Goal: Task Accomplishment & Management: Use online tool/utility

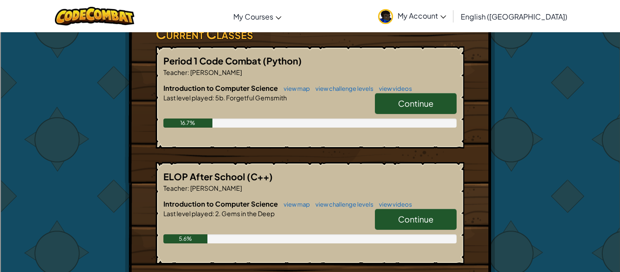
scroll to position [176, 0]
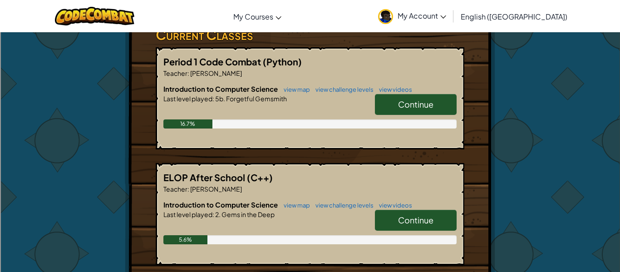
click at [437, 94] on link "Continue" at bounding box center [416, 104] width 82 height 21
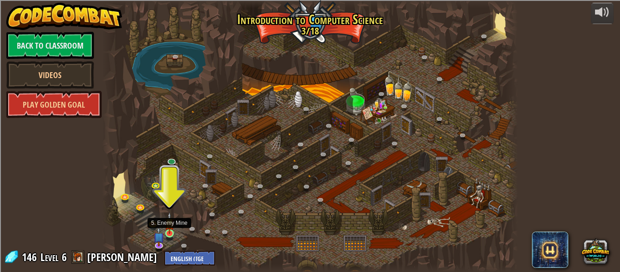
click at [169, 227] on img at bounding box center [170, 223] width 10 height 22
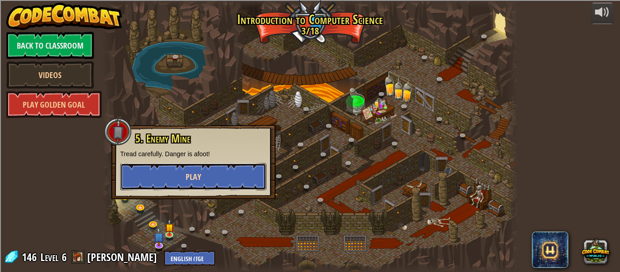
click at [177, 177] on button "Play" at bounding box center [193, 176] width 146 height 27
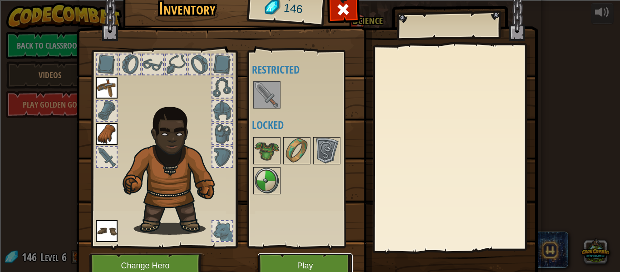
click at [315, 263] on button "Play" at bounding box center [305, 265] width 95 height 25
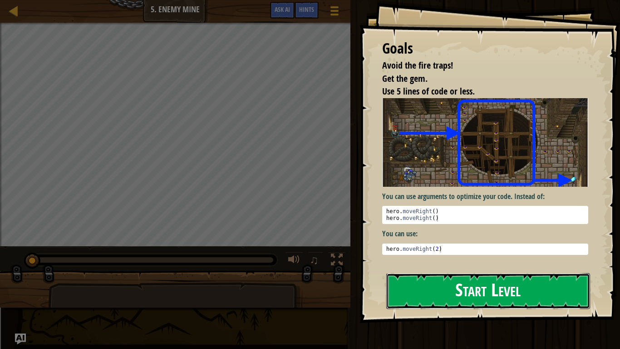
click at [420, 272] on button "Start Level" at bounding box center [489, 291] width 204 height 36
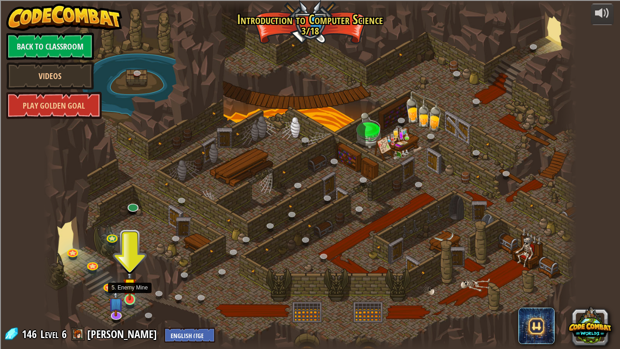
click at [131, 272] on img at bounding box center [130, 284] width 14 height 31
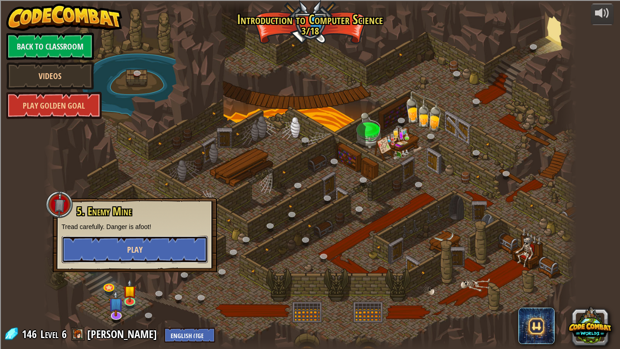
click at [119, 244] on button "Play" at bounding box center [135, 249] width 146 height 27
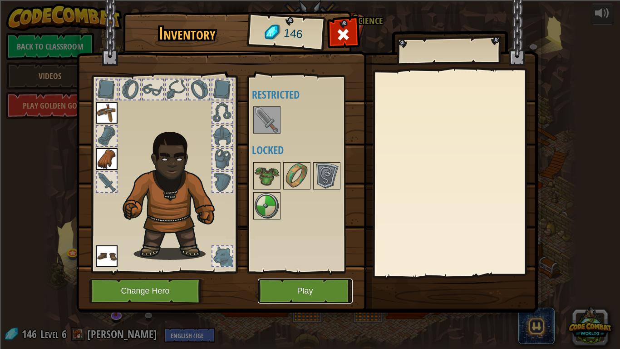
click at [269, 272] on button "Play" at bounding box center [305, 290] width 95 height 25
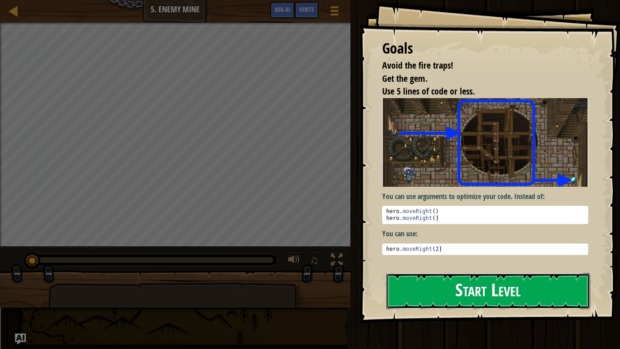
click at [404, 272] on button "Start Level" at bounding box center [489, 291] width 204 height 36
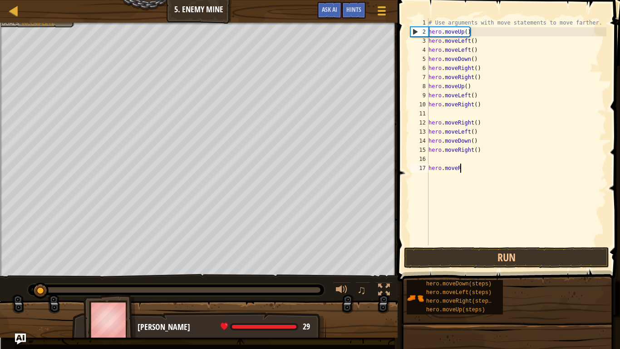
type textarea "h"
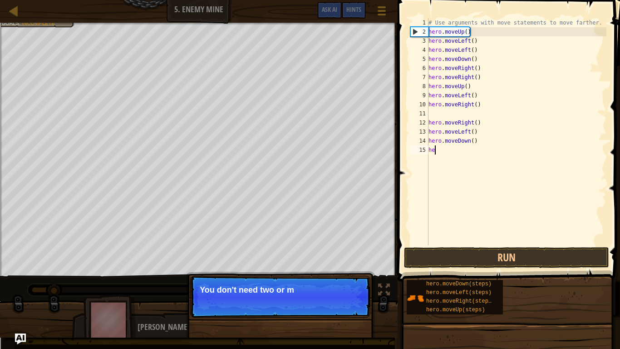
type textarea "h"
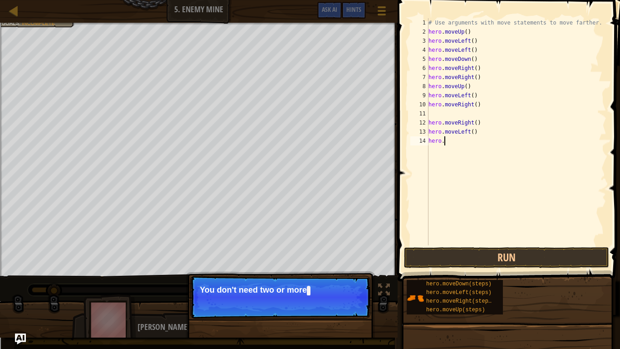
type textarea "h"
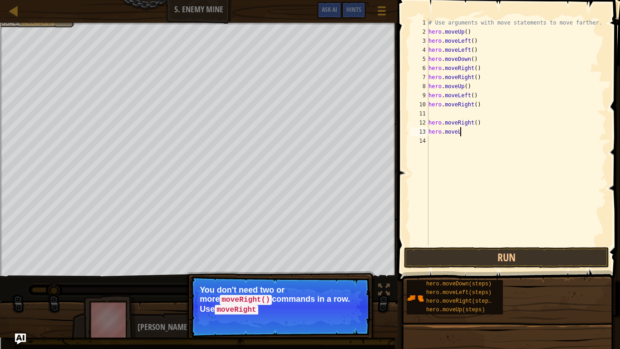
type textarea "h"
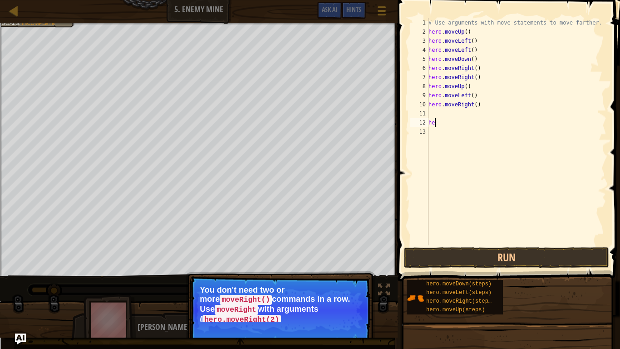
type textarea "h"
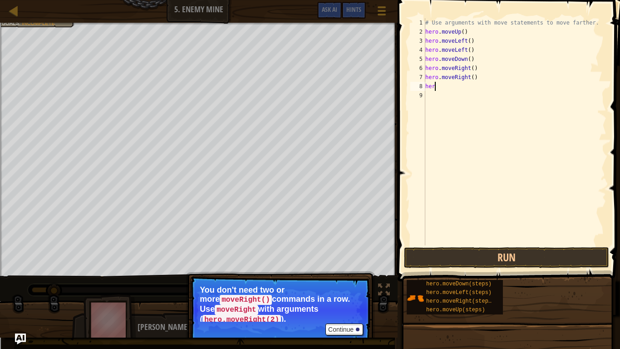
type textarea "h"
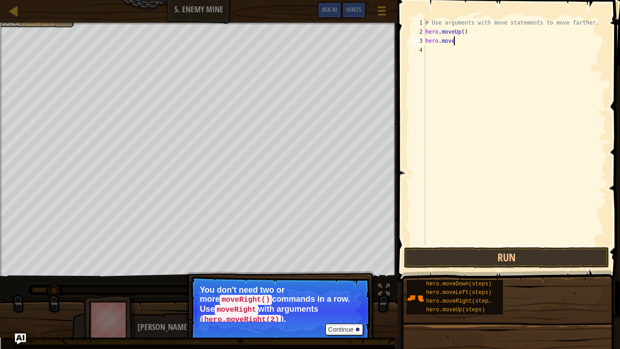
type textarea "h"
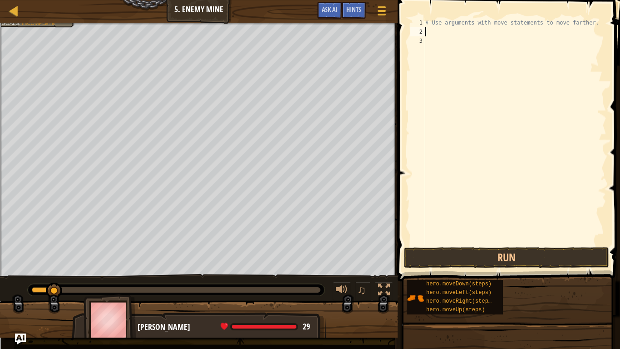
type textarea "# Use arguments with move statements to move fart"
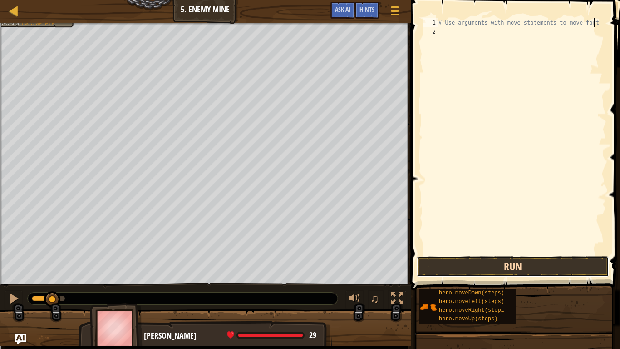
click at [501, 259] on button "Run" at bounding box center [513, 266] width 193 height 21
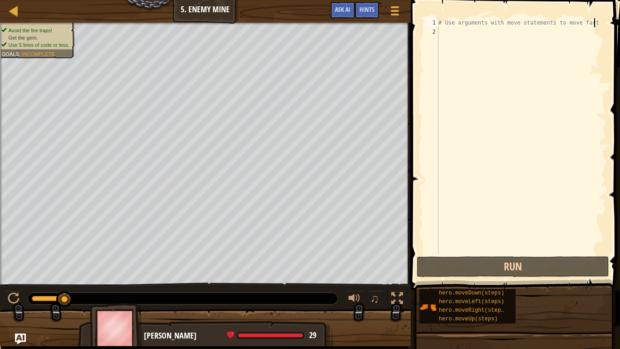
click at [454, 30] on div "# Use arguments with move statements to move fart" at bounding box center [522, 145] width 170 height 254
type textarea "h"
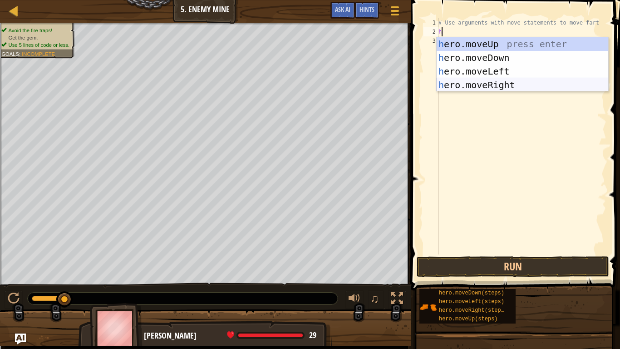
click at [494, 82] on div "h ero.moveUp press enter h ero.moveDown press enter h ero.moveLeft press enter …" at bounding box center [523, 78] width 172 height 82
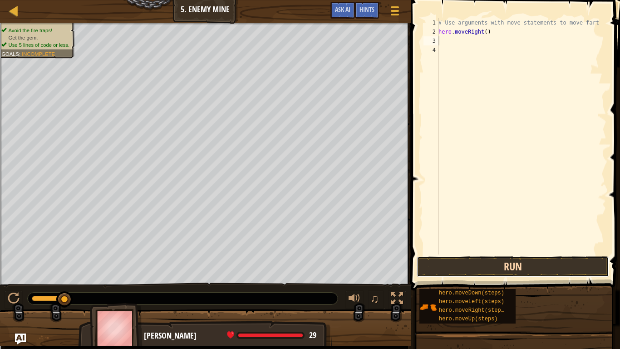
click at [522, 268] on button "Run" at bounding box center [513, 266] width 193 height 21
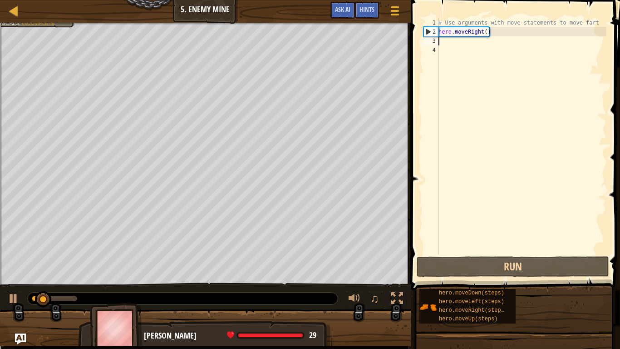
type textarea "h"
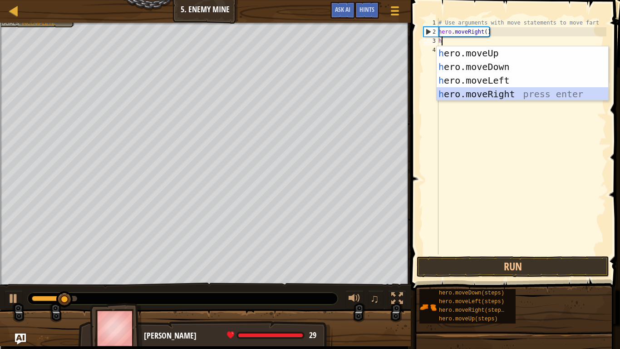
click at [472, 97] on div "h ero.moveUp press enter h ero.moveDown press enter h ero.moveLeft press enter …" at bounding box center [523, 87] width 172 height 82
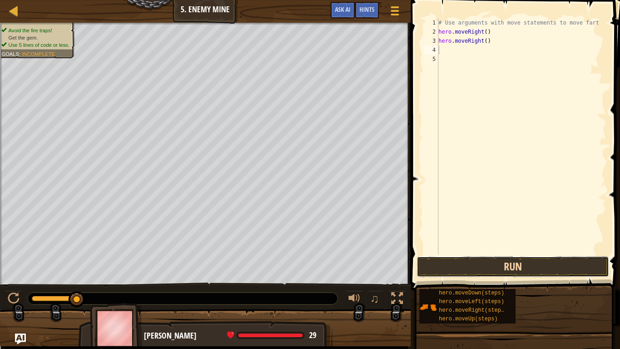
click at [475, 270] on button "Run" at bounding box center [513, 266] width 193 height 21
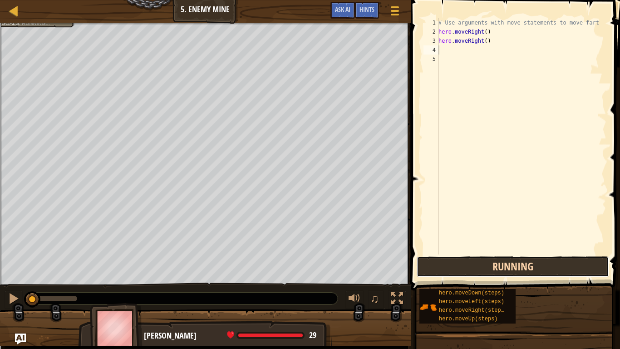
click at [476, 270] on button "Running" at bounding box center [513, 266] width 193 height 21
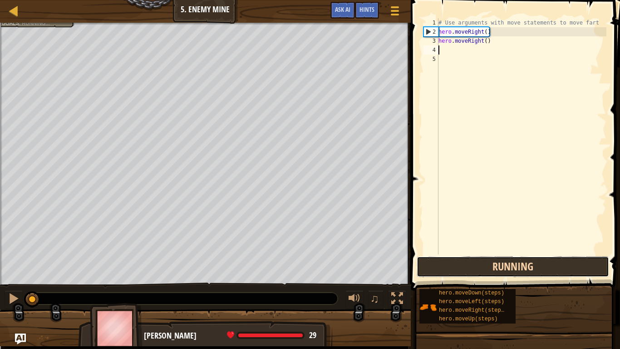
click at [475, 270] on button "Running" at bounding box center [513, 266] width 193 height 21
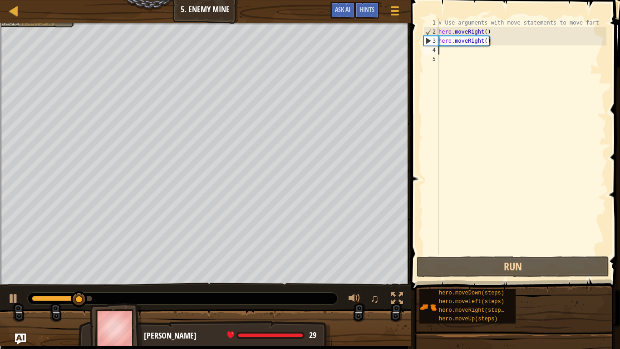
type textarea "h"
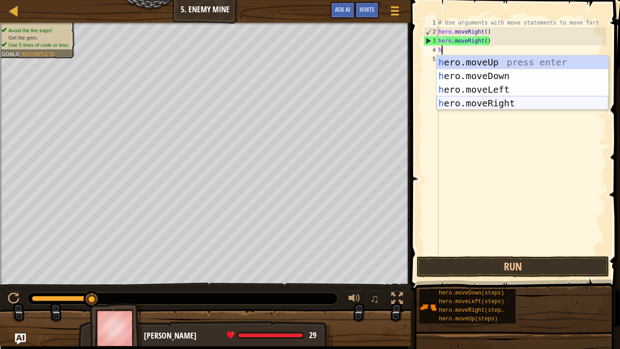
click at [459, 100] on div "h ero.moveUp press enter h ero.moveDown press enter h ero.moveLeft press enter …" at bounding box center [523, 96] width 172 height 82
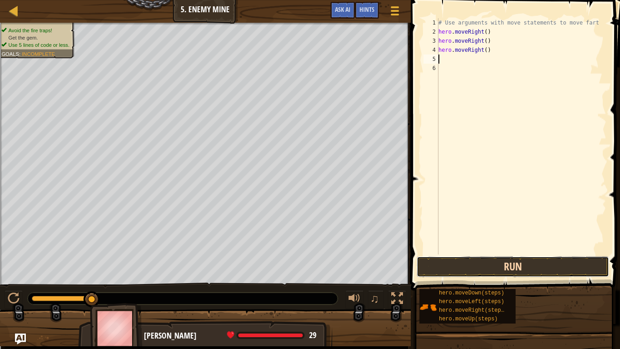
click at [491, 268] on button "Run" at bounding box center [513, 266] width 193 height 21
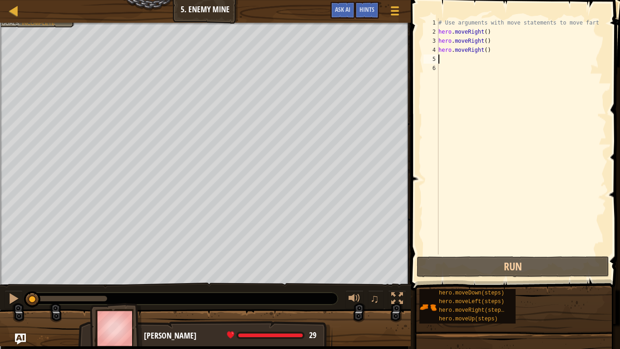
type textarea "h"
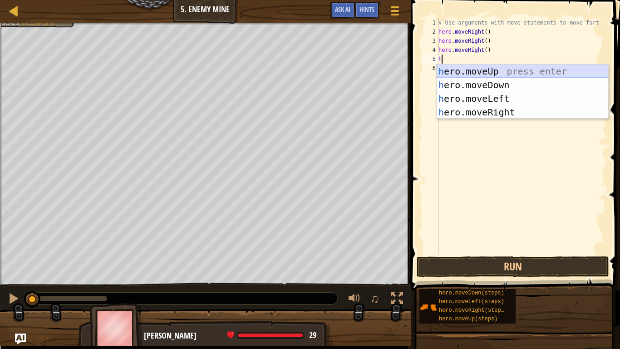
click at [471, 69] on div "h ero.moveUp press enter h ero.moveDown press enter h ero.moveLeft press enter …" at bounding box center [523, 105] width 172 height 82
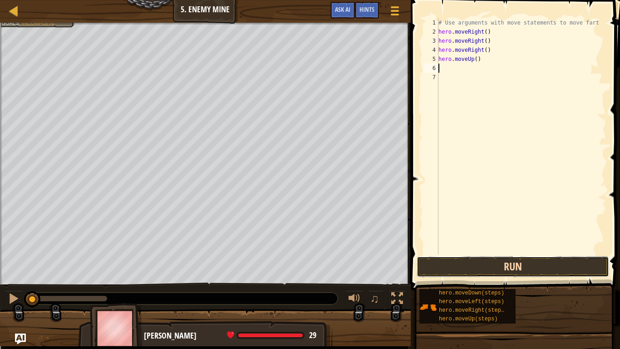
click at [536, 269] on button "Run" at bounding box center [513, 266] width 193 height 21
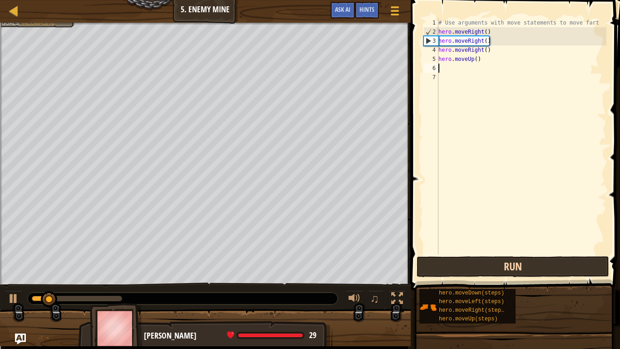
type textarea "h"
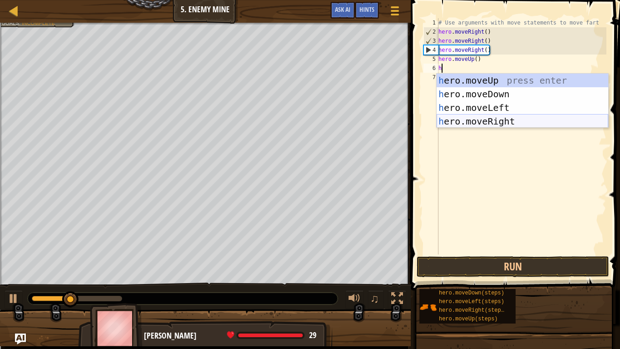
click at [453, 124] on div "h ero.moveUp press enter h ero.moveDown press enter h ero.moveLeft press enter …" at bounding box center [523, 115] width 172 height 82
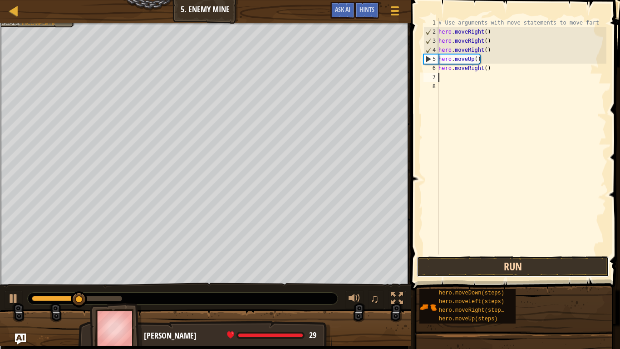
click at [523, 262] on button "Run" at bounding box center [513, 266] width 193 height 21
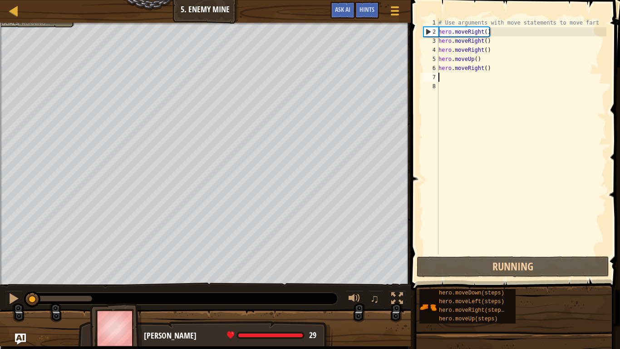
type textarea "h"
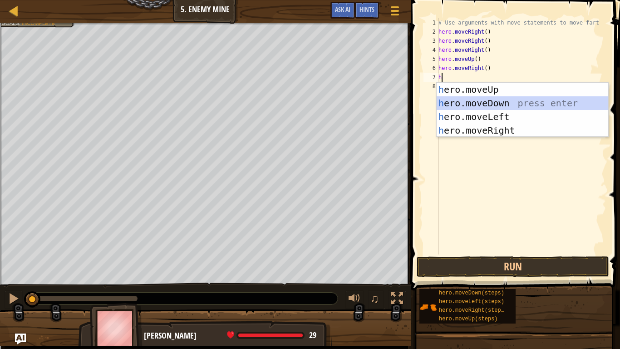
click at [473, 101] on div "h ero.moveUp press enter h ero.moveDown press enter h ero.moveLeft press enter …" at bounding box center [523, 124] width 172 height 82
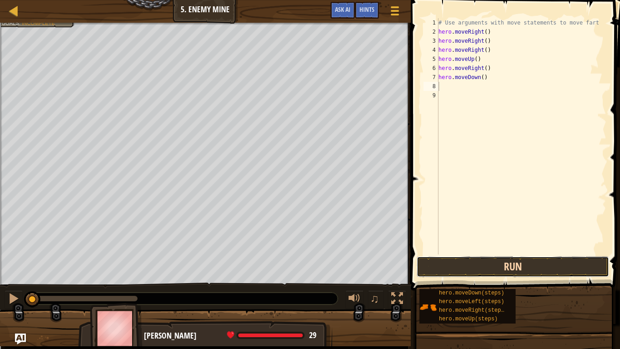
click at [494, 260] on button "Run" at bounding box center [513, 266] width 193 height 21
type textarea "h"
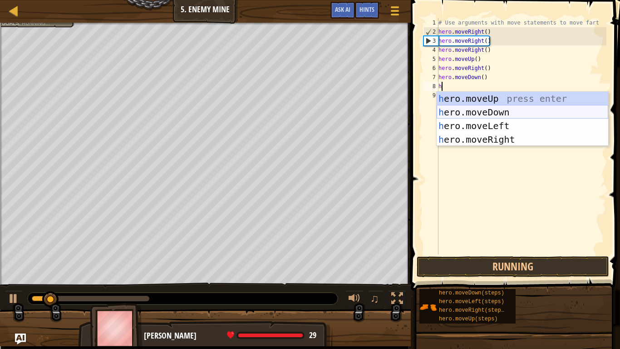
click at [503, 107] on div "h ero.moveUp press enter h ero.moveDown press enter h ero.moveLeft press enter …" at bounding box center [523, 133] width 172 height 82
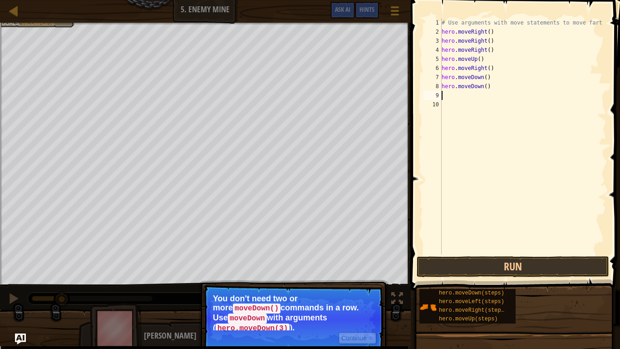
click at [363, 272] on p "You don't need two or more moveDown() commands in a row. Use moveDown with argu…" at bounding box center [293, 312] width 161 height 36
click at [363, 272] on button "Continue" at bounding box center [358, 338] width 38 height 12
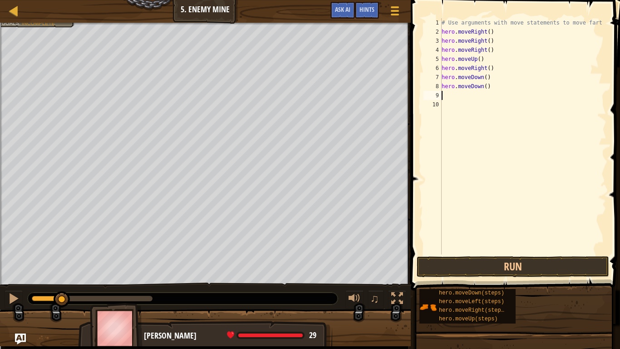
type textarea "h"
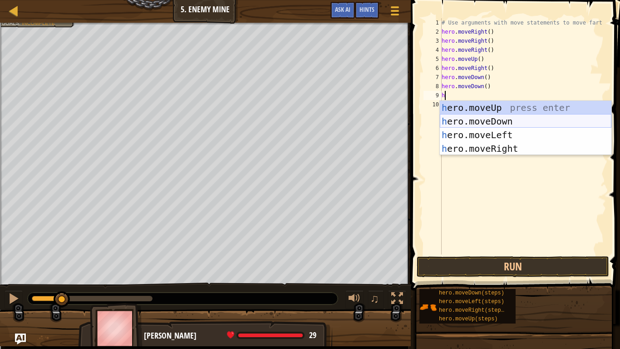
click at [481, 118] on div "h ero.moveUp press enter h ero.moveDown press enter h ero.moveLeft press enter …" at bounding box center [526, 142] width 172 height 82
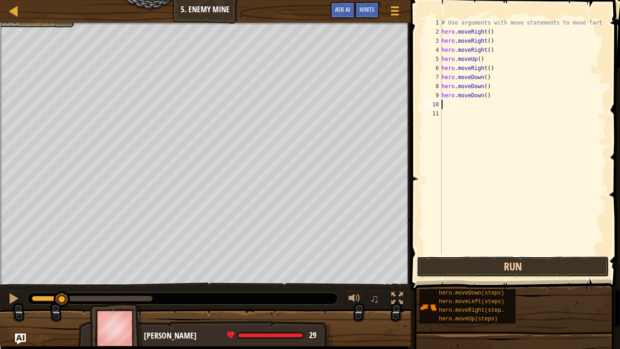
click at [477, 270] on button "Run" at bounding box center [513, 266] width 193 height 21
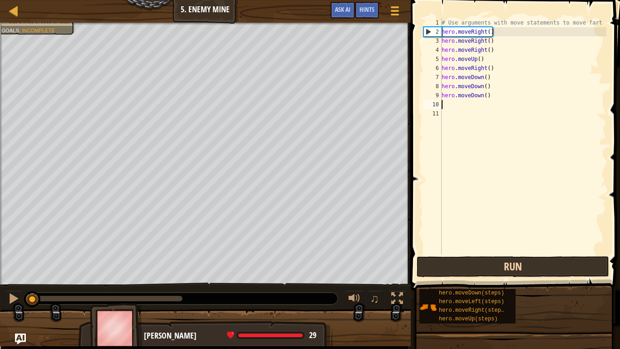
type textarea "h"
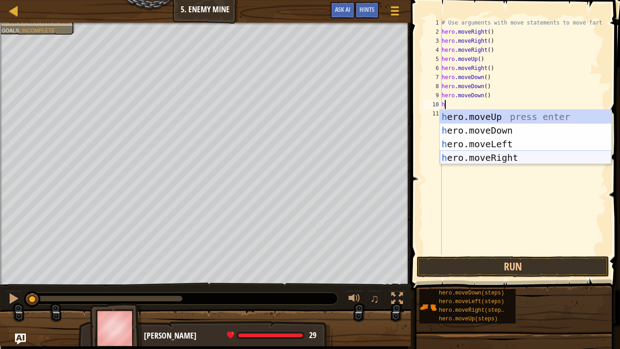
click at [486, 154] on div "h ero.moveUp press enter h ero.moveDown press enter h ero.moveLeft press enter …" at bounding box center [526, 151] width 172 height 82
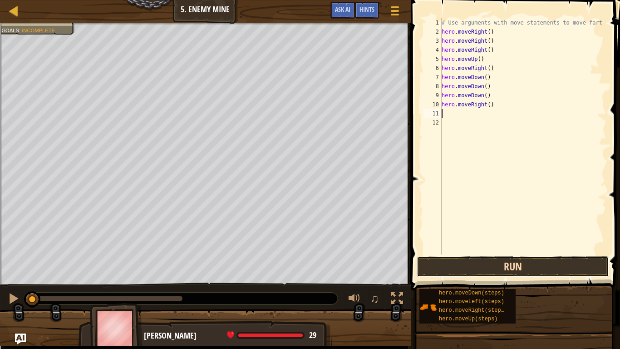
click at [495, 261] on button "Run" at bounding box center [513, 266] width 193 height 21
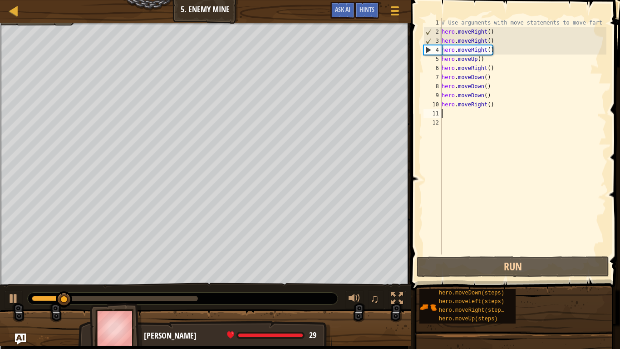
type textarea "h"
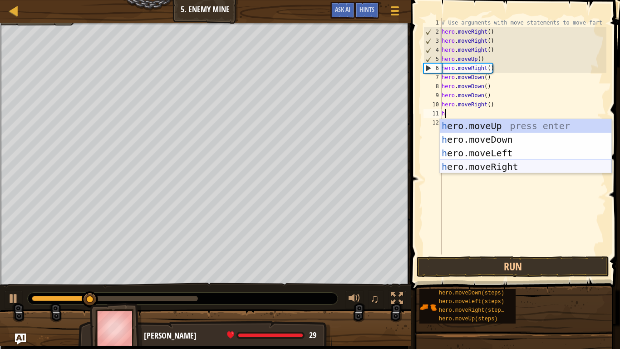
click at [512, 164] on div "h ero.moveUp press enter h ero.moveDown press enter h ero.moveLeft press enter …" at bounding box center [526, 160] width 172 height 82
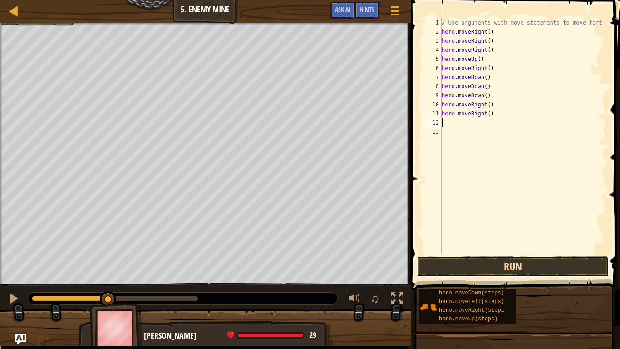
click at [449, 263] on button "Run" at bounding box center [513, 266] width 193 height 21
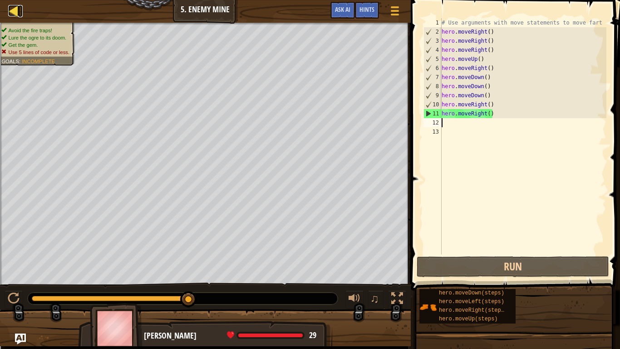
click at [18, 6] on div at bounding box center [13, 10] width 11 height 11
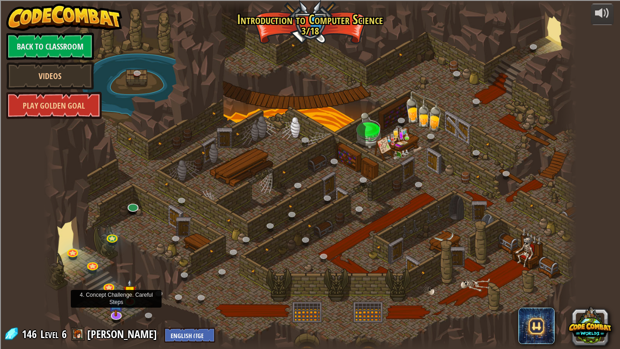
click at [115, 272] on img at bounding box center [116, 303] width 15 height 26
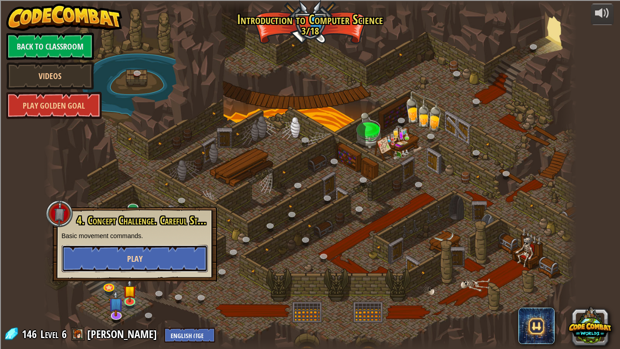
click at [124, 263] on button "Play" at bounding box center [135, 258] width 146 height 27
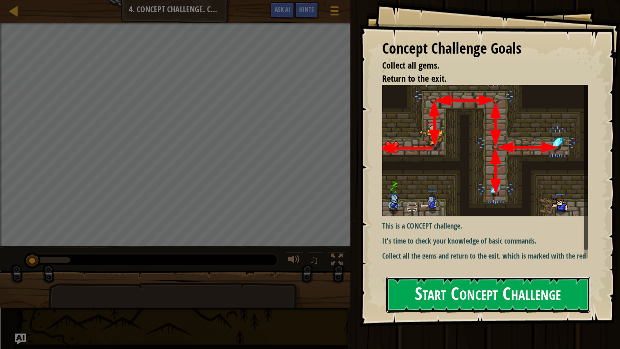
click at [431, 272] on button "Start Concept Challenge" at bounding box center [489, 295] width 204 height 36
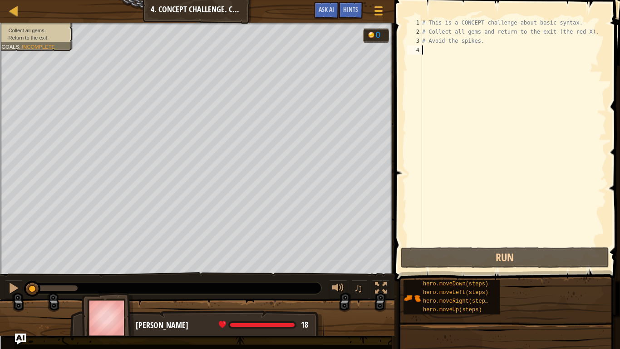
type textarea "h"
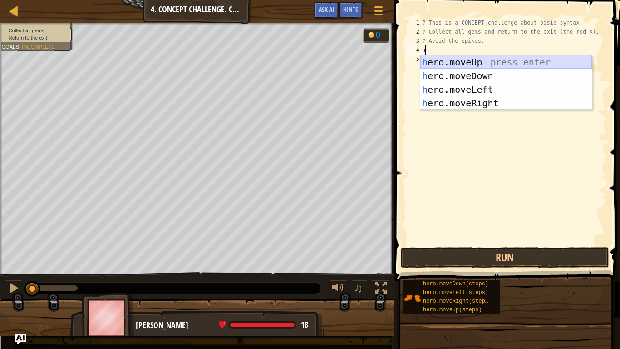
click at [461, 58] on div "h ero.moveUp press enter h ero.moveDown press enter h ero.moveLeft press enter …" at bounding box center [507, 96] width 172 height 82
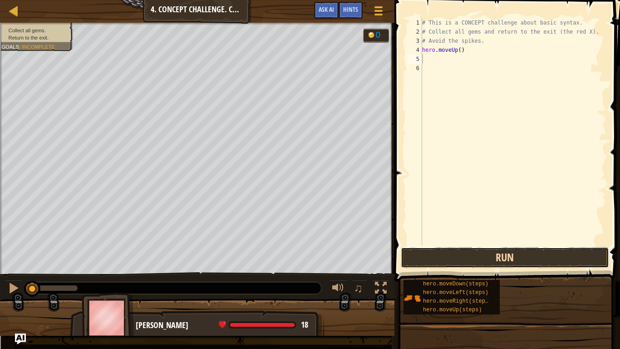
click at [471, 251] on button "Run" at bounding box center [505, 257] width 208 height 21
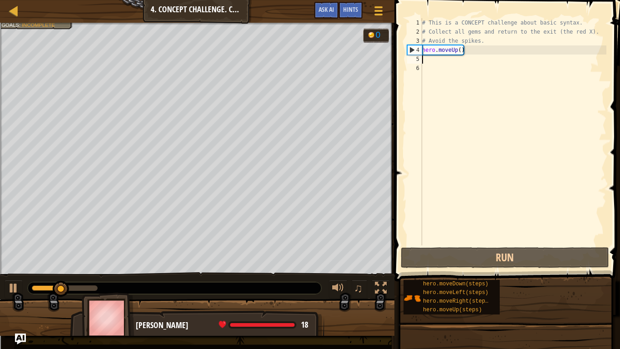
type textarea "r"
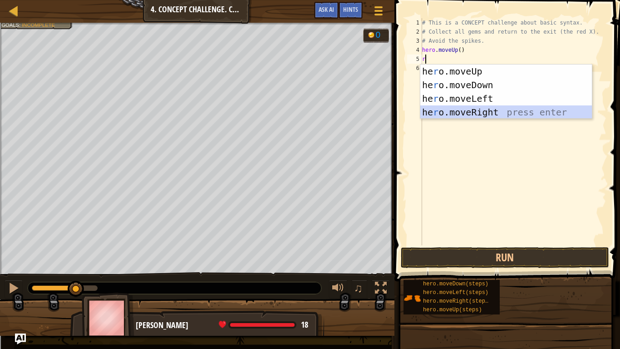
click at [488, 110] on div "he r o.moveUp press enter he r o.moveDown press enter he r o.moveLeft press ent…" at bounding box center [507, 105] width 172 height 82
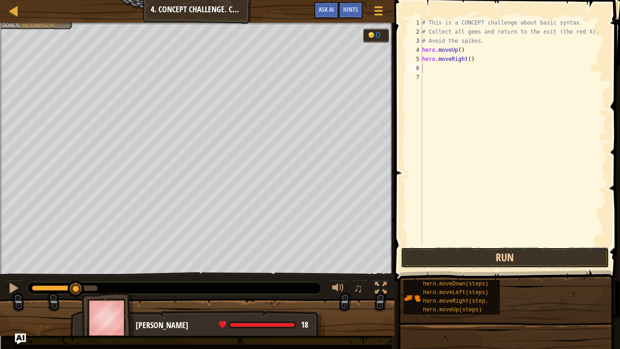
click at [533, 254] on button "Run" at bounding box center [505, 257] width 208 height 21
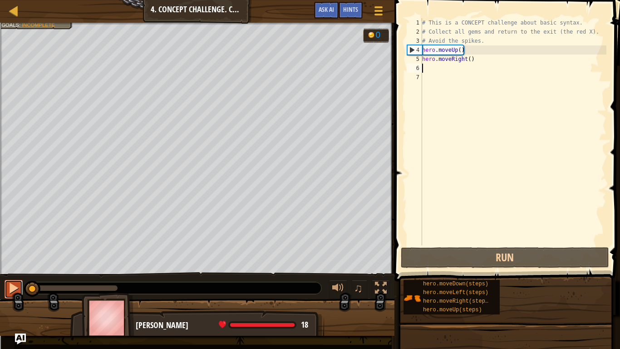
click at [10, 272] on div at bounding box center [14, 288] width 12 height 12
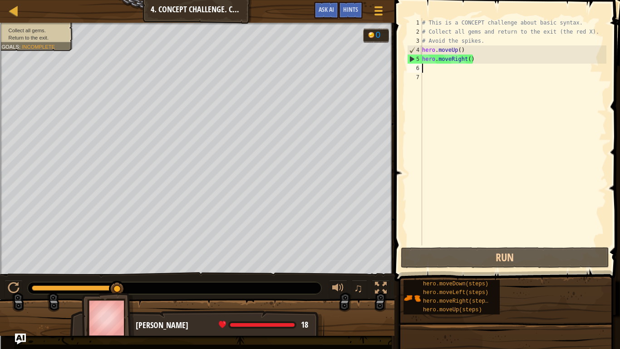
type textarea "d"
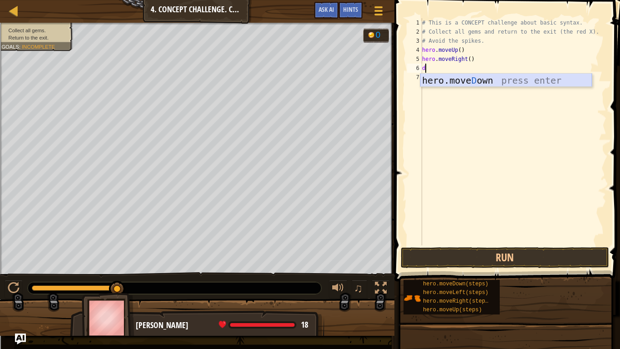
click at [494, 83] on div "hero.[PERSON_NAME] own press enter" at bounding box center [507, 94] width 172 height 41
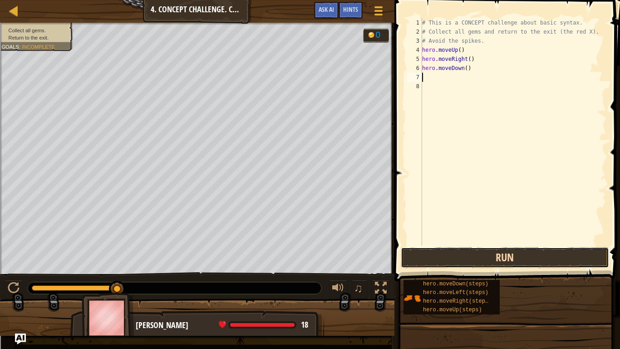
click at [510, 253] on button "Run" at bounding box center [505, 257] width 208 height 21
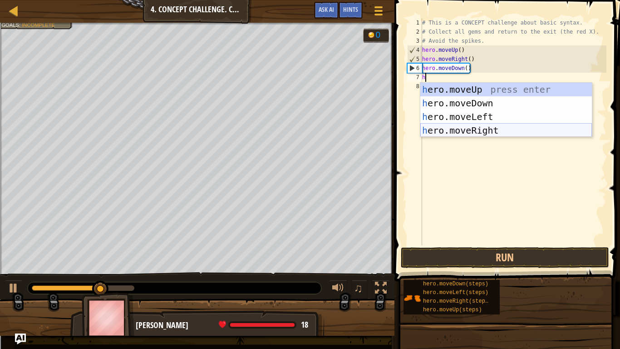
type textarea "h"
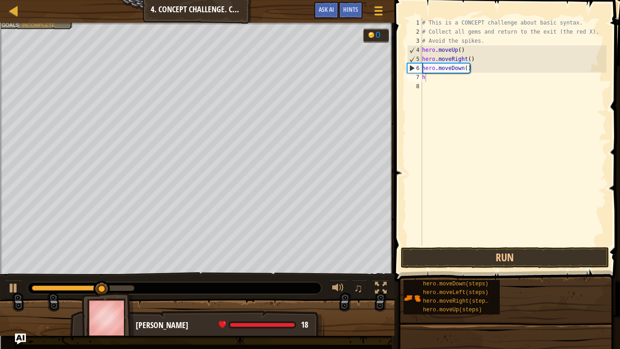
click at [463, 70] on body "Map Introduction to Computer Science 4. Concept Challenge. Careful Steps Game M…" at bounding box center [310, 35] width 620 height 70
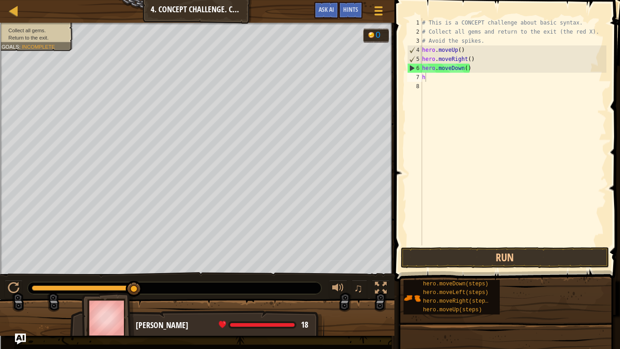
click at [428, 82] on div "# This is a CONCEPT challenge about basic syntax. # Collect all gems and return…" at bounding box center [514, 140] width 186 height 245
click at [427, 82] on div "# This is a CONCEPT challenge about basic syntax. # Collect all gems and return…" at bounding box center [514, 140] width 186 height 245
click at [432, 76] on div "# This is a CONCEPT challenge about basic syntax. # Collect all gems and return…" at bounding box center [514, 140] width 186 height 245
type textarea "h"
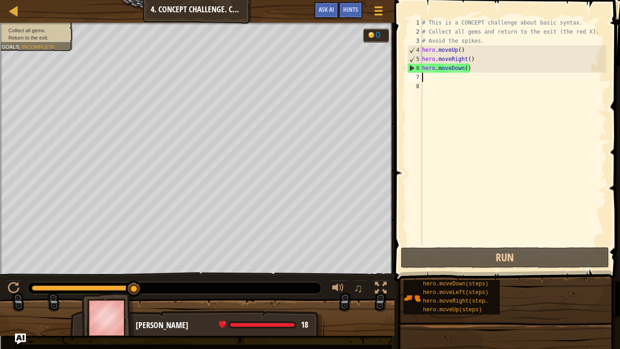
type textarea "h"
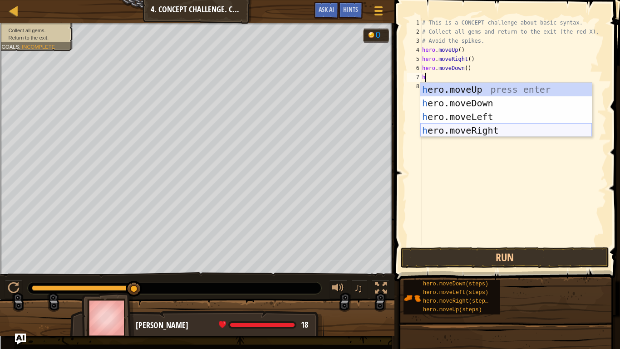
click at [471, 132] on div "h ero.moveUp press enter h ero.moveDown press enter h ero.moveLeft press enter …" at bounding box center [507, 124] width 172 height 82
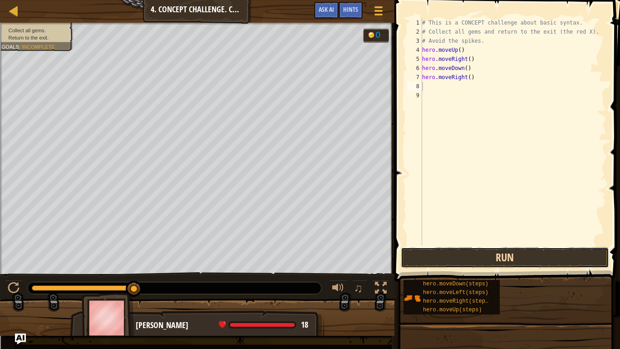
click at [486, 249] on button "Run" at bounding box center [505, 257] width 208 height 21
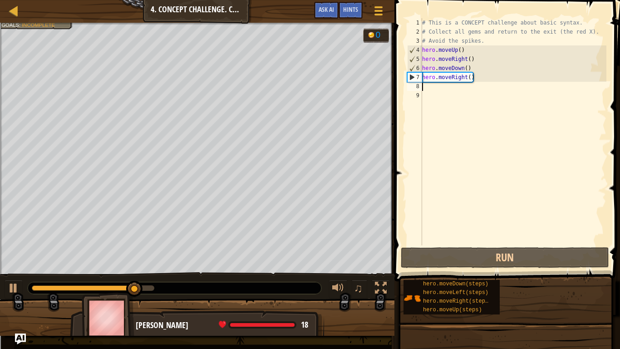
type textarea "r"
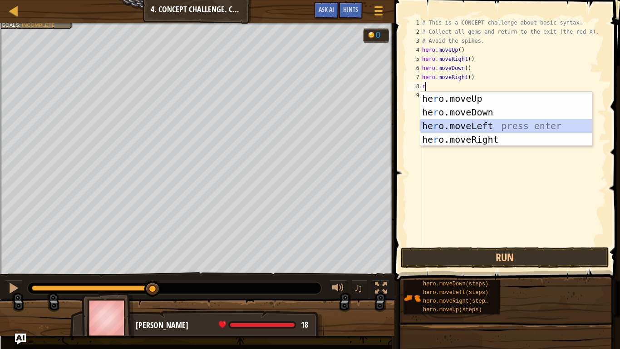
click at [461, 128] on div "he r o.moveUp press enter he r o.moveDown press enter he r o.moveLeft press ent…" at bounding box center [507, 133] width 172 height 82
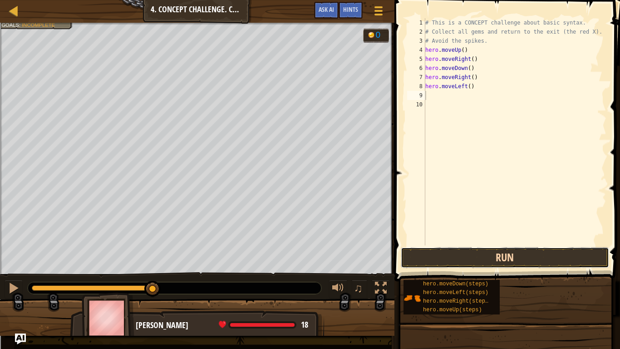
click at [496, 254] on button "Run" at bounding box center [505, 257] width 208 height 21
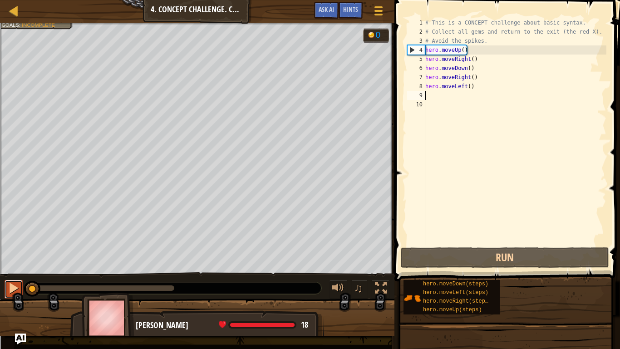
click at [22, 272] on button at bounding box center [14, 289] width 18 height 19
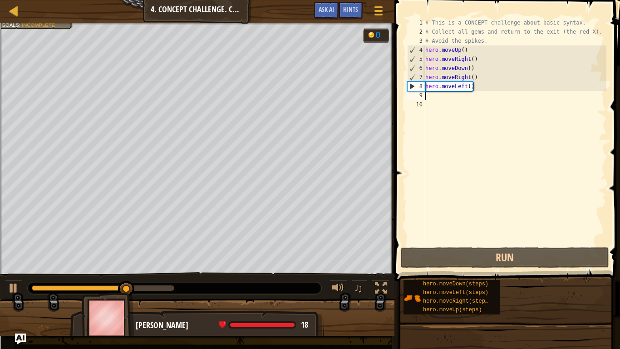
type textarea "d"
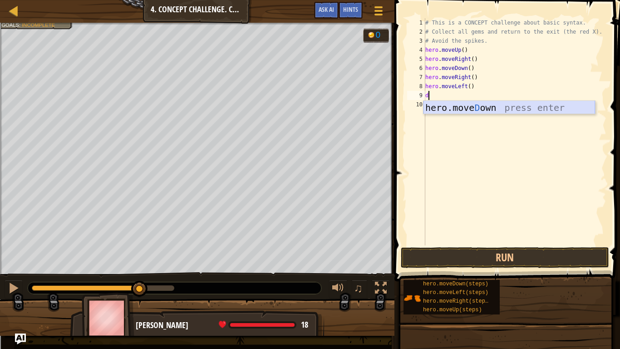
click at [448, 109] on div "hero.[PERSON_NAME] own press enter" at bounding box center [510, 121] width 172 height 41
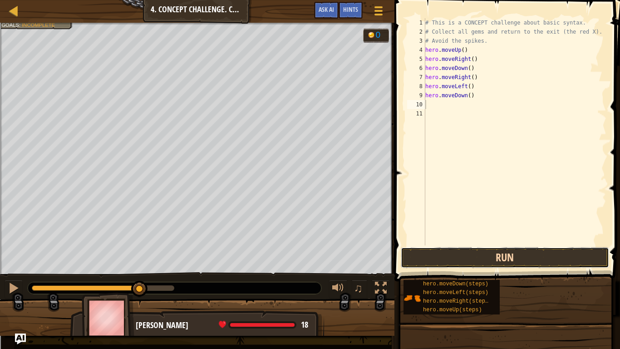
click at [468, 258] on button "Run" at bounding box center [505, 257] width 208 height 21
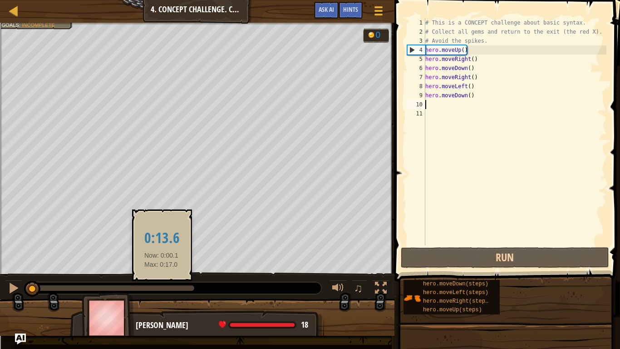
click at [159, 272] on div at bounding box center [175, 288] width 294 height 12
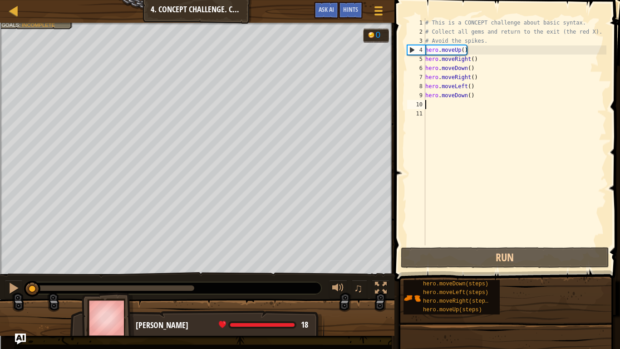
click at [157, 272] on div at bounding box center [175, 288] width 294 height 12
click at [157, 272] on div at bounding box center [113, 287] width 163 height 5
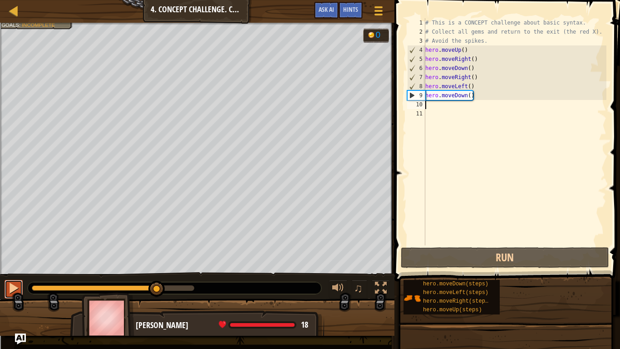
click at [11, 272] on div at bounding box center [14, 288] width 12 height 12
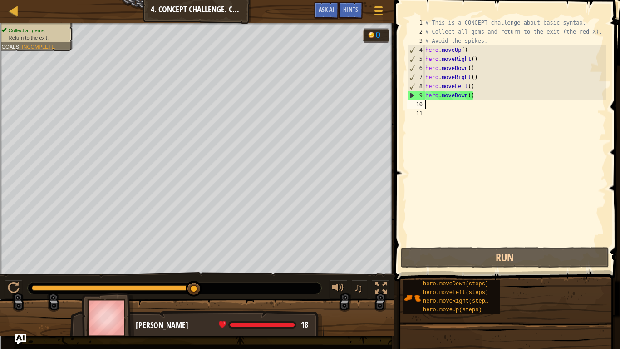
type textarea "d"
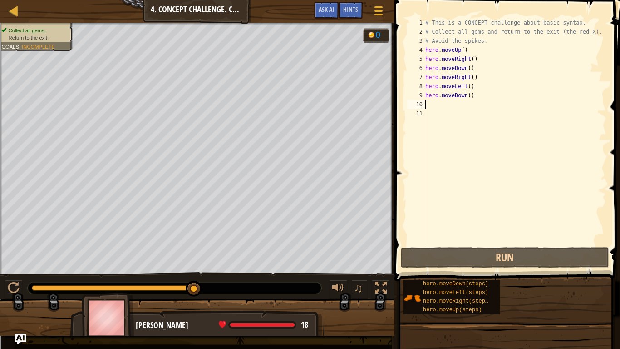
type textarea "u"
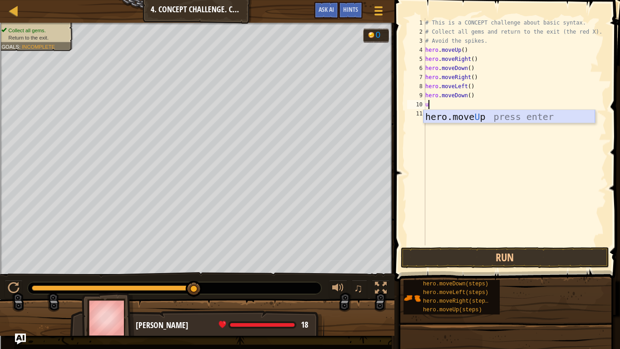
click at [439, 120] on div "hero.move U p press enter" at bounding box center [510, 130] width 172 height 41
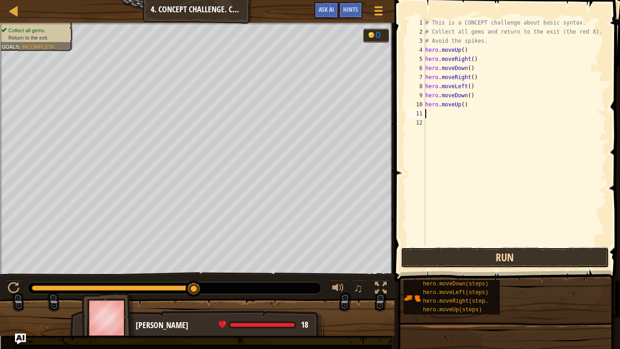
click at [459, 255] on button "Run" at bounding box center [505, 257] width 208 height 21
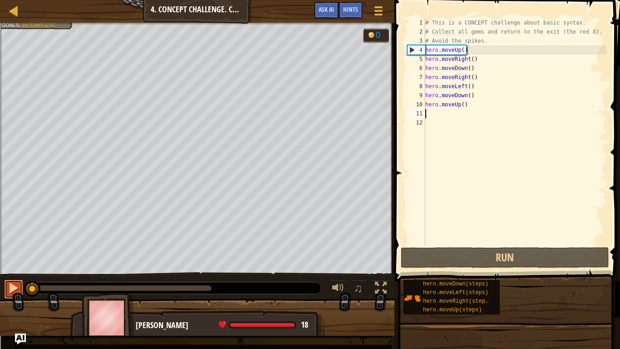
click at [13, 272] on div at bounding box center [14, 288] width 12 height 12
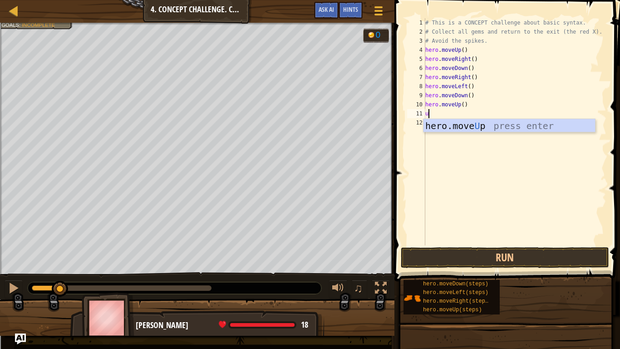
click at [29, 272] on div "♫" at bounding box center [197, 285] width 395 height 27
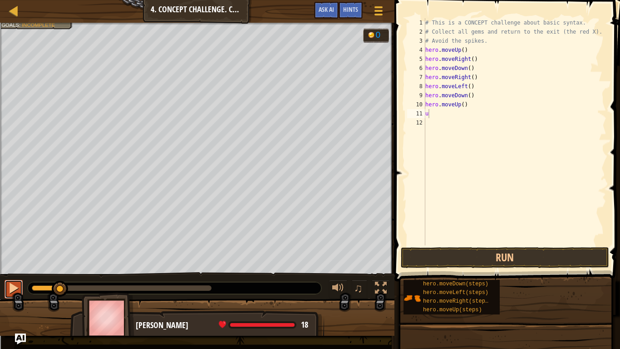
click at [10, 272] on div at bounding box center [14, 288] width 12 height 12
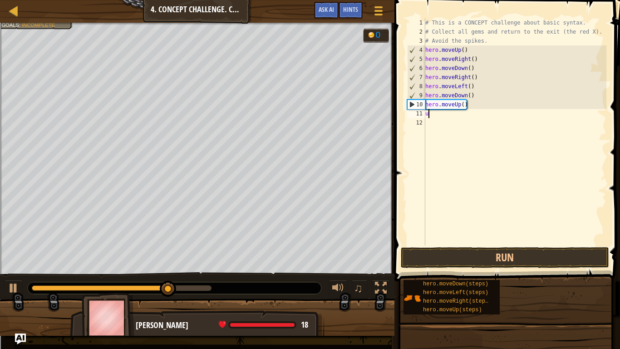
scroll to position [4, 0]
type textarea "u"
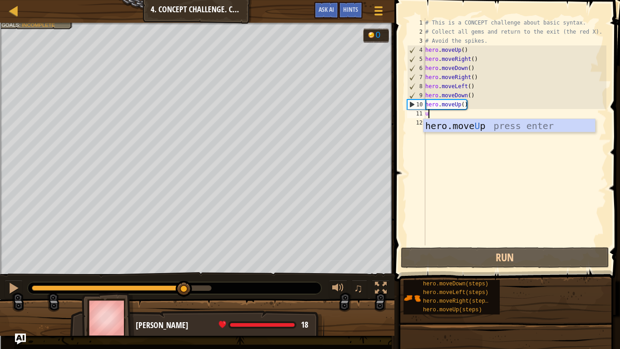
type textarea "u"
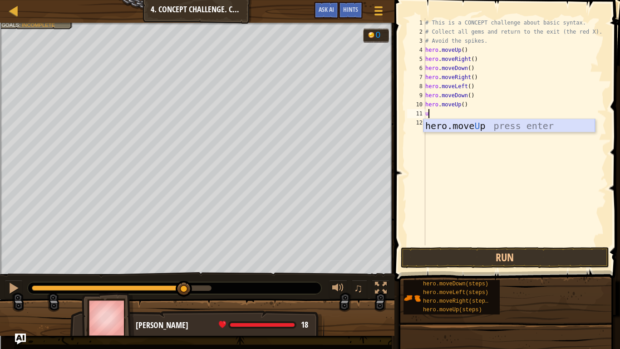
click at [466, 129] on div "hero.move U p press enter" at bounding box center [510, 139] width 172 height 41
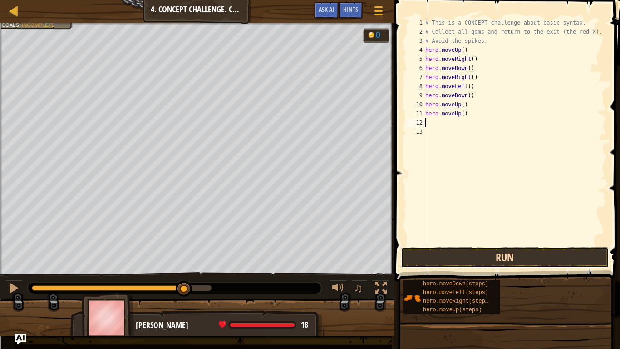
click at [473, 258] on button "Run" at bounding box center [505, 257] width 208 height 21
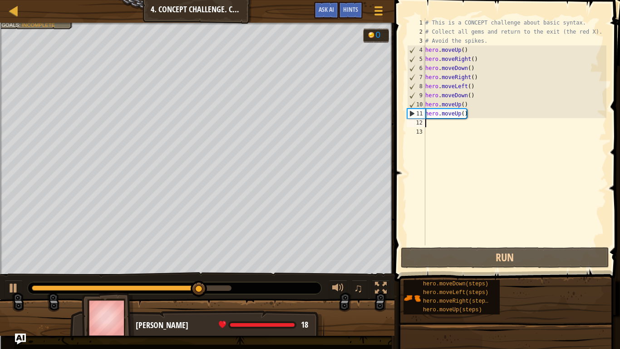
type textarea ";"
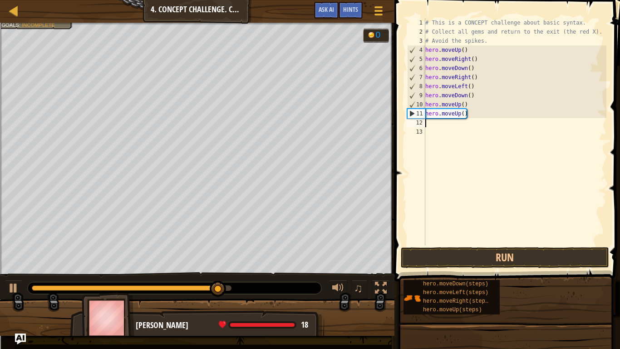
type textarea "l"
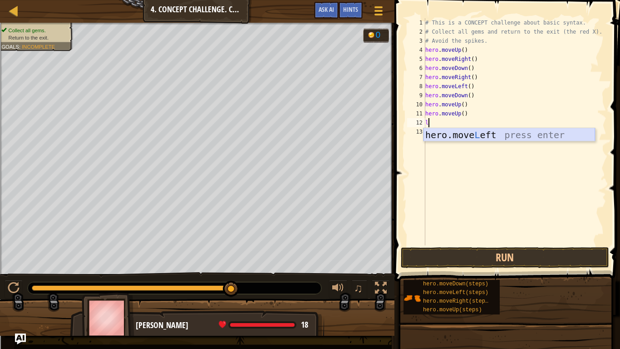
click at [453, 138] on div "hero.move L eft press enter" at bounding box center [510, 148] width 172 height 41
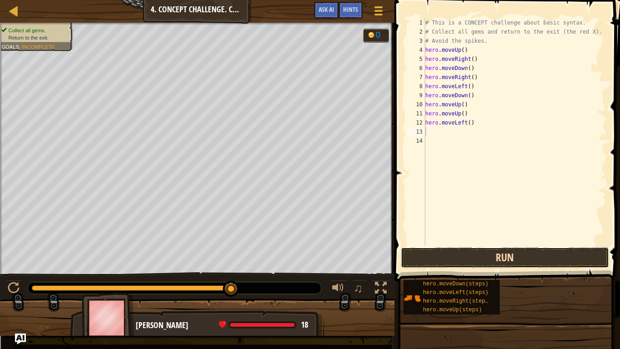
click at [450, 250] on button "Run" at bounding box center [505, 257] width 208 height 21
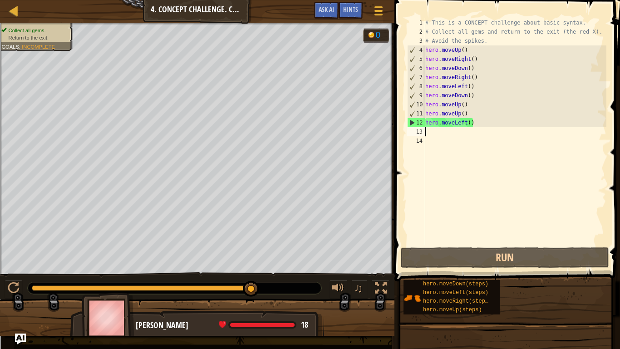
type textarea "d"
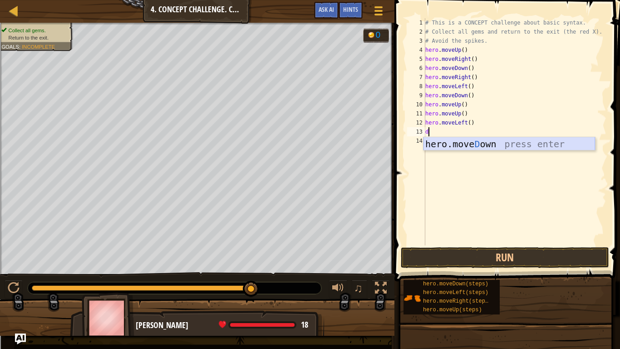
click at [479, 148] on div "hero.[PERSON_NAME] own press enter" at bounding box center [510, 157] width 172 height 41
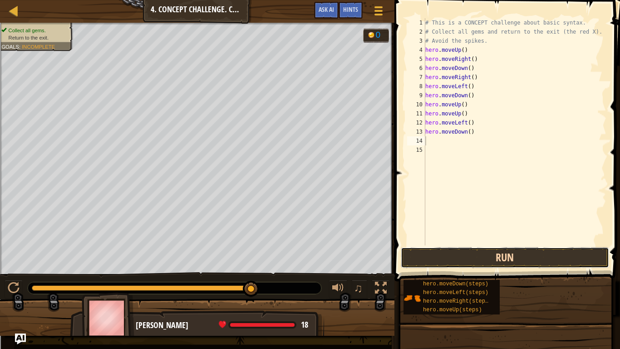
click at [508, 260] on button "Run" at bounding box center [505, 257] width 208 height 21
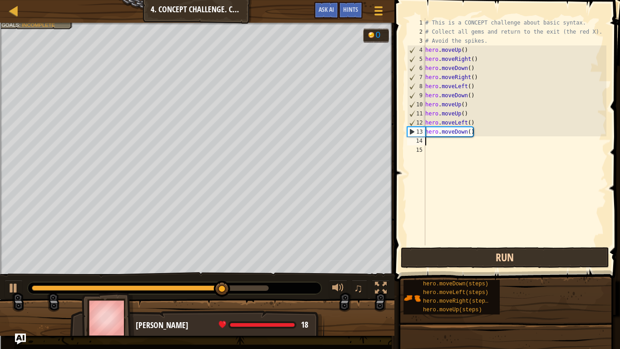
type textarea "l"
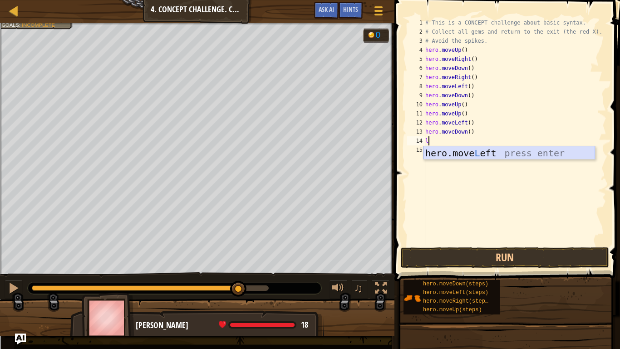
click at [472, 158] on div "hero.move L eft press enter" at bounding box center [510, 166] width 172 height 41
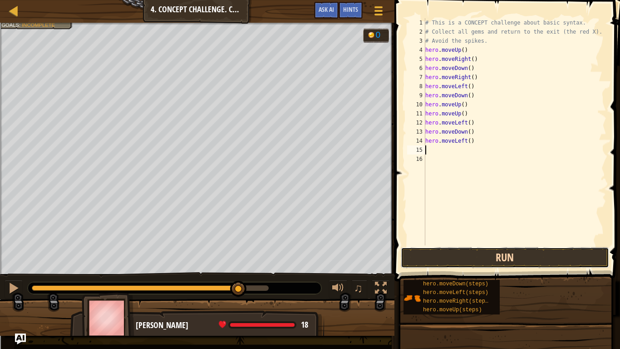
click at [470, 259] on button "Run" at bounding box center [505, 257] width 208 height 21
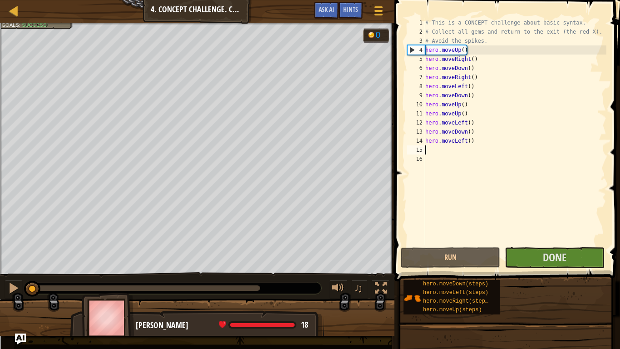
click at [206, 272] on div at bounding box center [146, 287] width 228 height 5
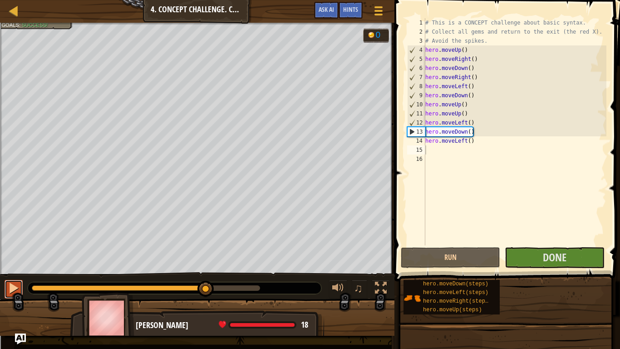
click at [11, 272] on div at bounding box center [14, 288] width 12 height 12
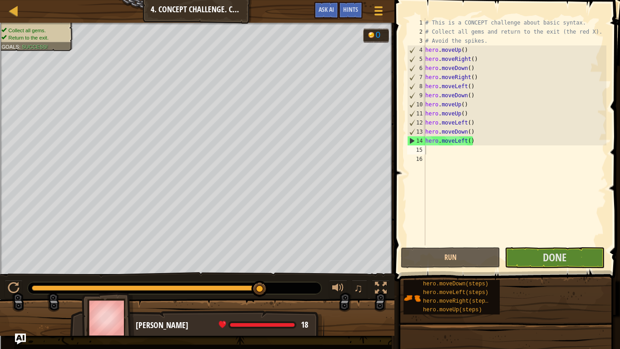
click at [269, 272] on div at bounding box center [175, 288] width 294 height 12
click at [552, 258] on span "Done" at bounding box center [555, 257] width 24 height 15
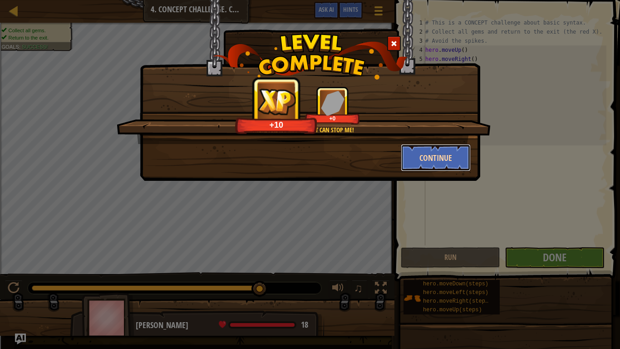
click at [445, 151] on button "Continue" at bounding box center [436, 157] width 70 height 27
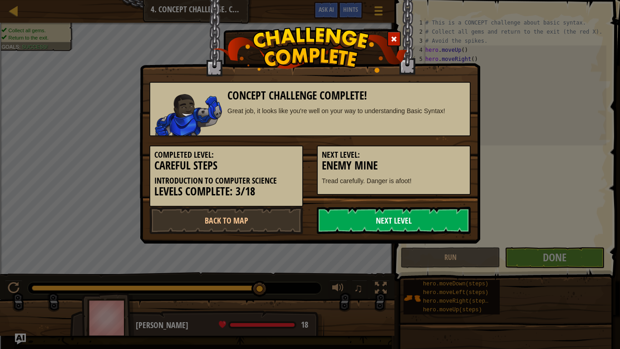
click at [434, 212] on link "Next Level" at bounding box center [394, 220] width 154 height 27
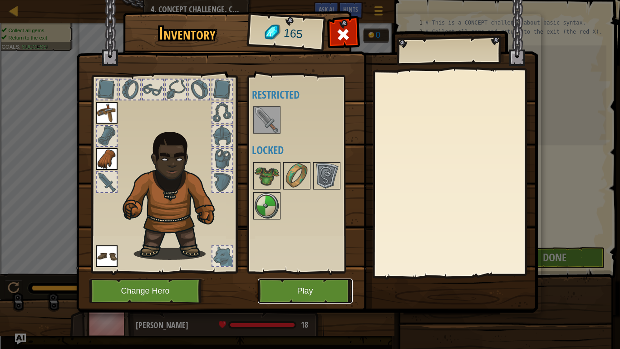
click at [327, 272] on button "Play" at bounding box center [305, 290] width 95 height 25
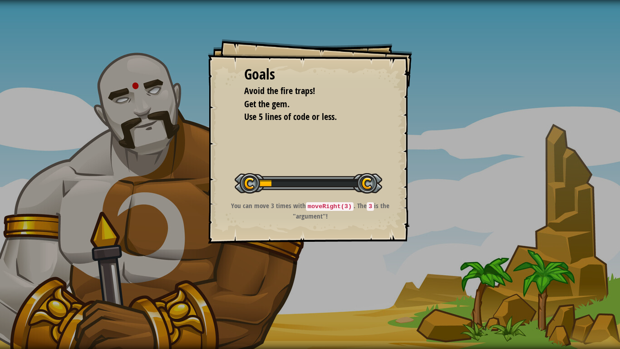
click at [326, 272] on div "Goals Avoid the fire traps! Get the gem. Use 5 lines of code or less. Start Lev…" at bounding box center [310, 174] width 620 height 349
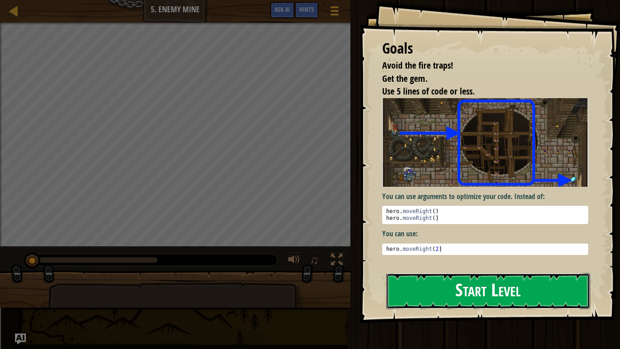
click at [537, 272] on button "Start Level" at bounding box center [489, 291] width 204 height 36
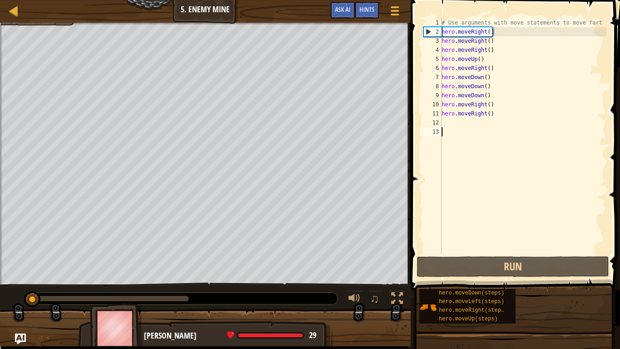
click at [176, 272] on div at bounding box center [183, 299] width 310 height 12
click at [180, 272] on div at bounding box center [110, 298] width 157 height 5
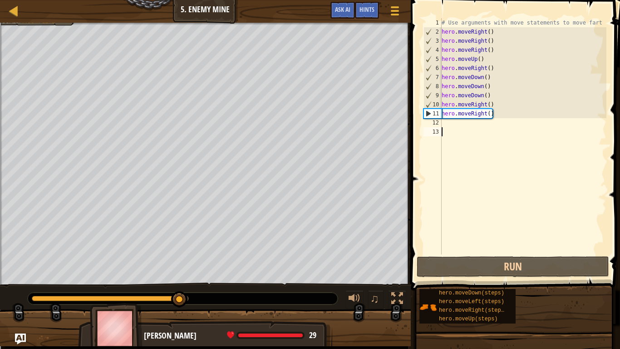
click at [455, 126] on div "# Use arguments with move statements to move fart hero . moveRight ( ) hero . m…" at bounding box center [523, 145] width 167 height 254
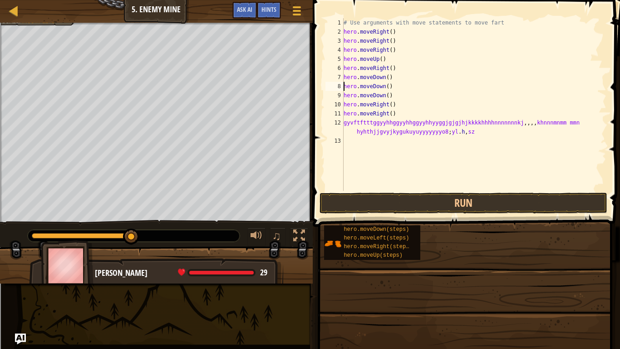
scroll to position [4, 5]
type textarea "gyvftftttggyyhhggyyhhggyyhhyyggjgjgjhjkkkkhhhhnnnnnnnkj,,,,khnnnmnmm mmn hyhthj…"
click at [240, 263] on div "[PERSON_NAME] 29 x: 74 y: 10 No target throwRange: 15m" at bounding box center [156, 295] width 254 height 75
click at [241, 263] on div "[PERSON_NAME] 29 x: 74 y: 10 No target throwRange: 15m" at bounding box center [156, 295] width 254 height 75
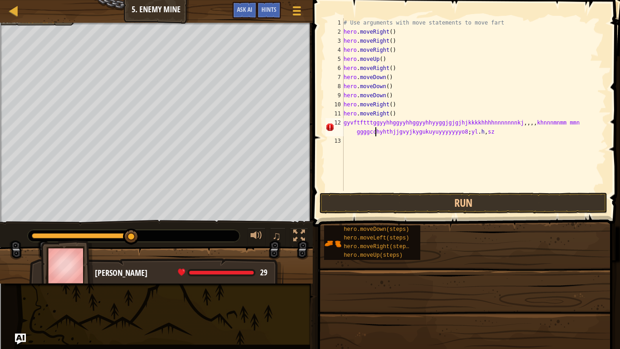
click at [241, 263] on div "[PERSON_NAME] 29 x: 74 y: 10 No target throwRange: 15m" at bounding box center [156, 295] width 254 height 75
click at [242, 264] on div "[PERSON_NAME] 29 x: 74 y: 10 No target throwRange: 15m" at bounding box center [156, 295] width 254 height 75
click at [251, 265] on div "[PERSON_NAME] 29 x: 74 y: 10 No target throwRange: 15m" at bounding box center [156, 295] width 254 height 75
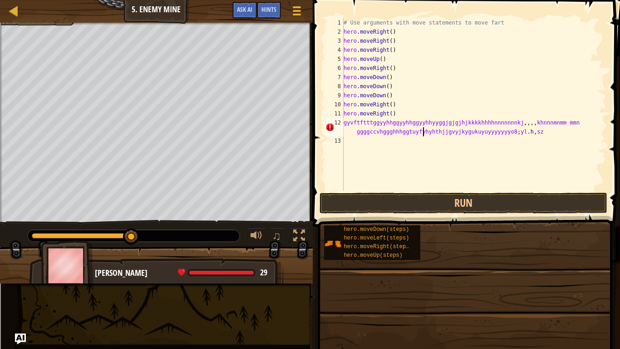
click at [251, 265] on div "[PERSON_NAME] 29 x: 74 y: 10 No target throwRange: 15m" at bounding box center [156, 295] width 254 height 75
click at [344, 123] on div "# Use arguments with move statements to move fart hero . moveRight ( ) hero . m…" at bounding box center [474, 113] width 265 height 191
click at [345, 124] on div "# Use arguments with move statements to move fart hero . moveRight ( ) hero . m…" at bounding box center [474, 113] width 265 height 191
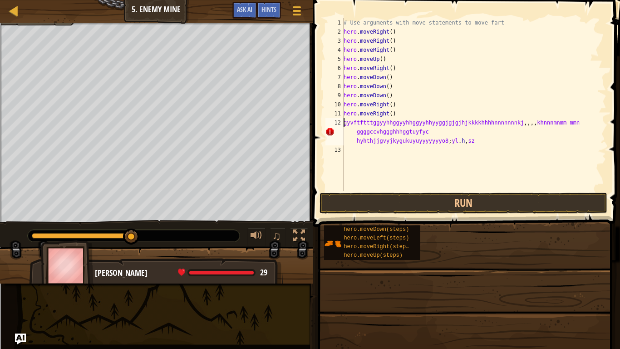
click at [345, 124] on div "# Use arguments with move statements to move fart hero . moveRight ( ) hero . m…" at bounding box center [474, 113] width 265 height 191
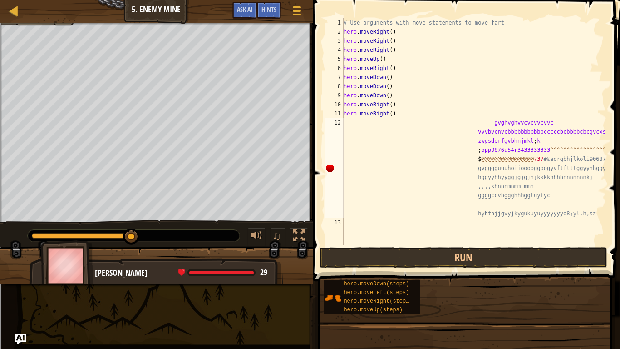
scroll to position [4, 104]
click at [322, 103] on span at bounding box center [467, 128] width 315 height 308
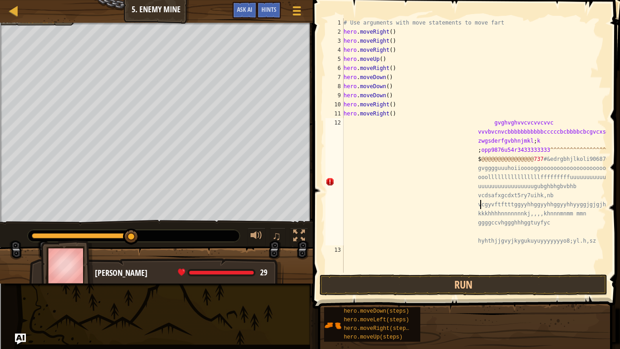
scroll to position [4, 157]
click at [492, 125] on div "# Use arguments with move statements to move fart hero . moveRight ( ) hero . m…" at bounding box center [474, 154] width 265 height 273
click at [488, 122] on div "# Use arguments with move statements to move fart hero . moveRight ( ) hero . m…" at bounding box center [474, 154] width 265 height 273
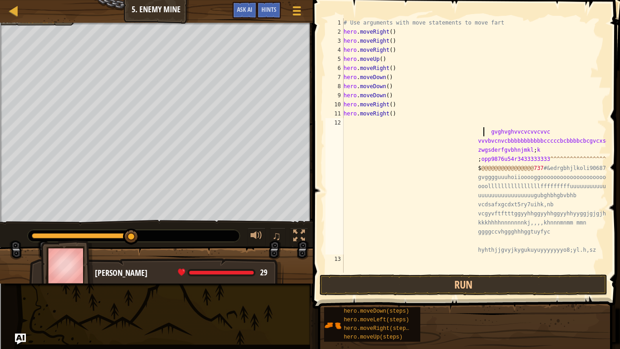
click at [526, 174] on div "# Use arguments with move statements to move fart hero . moveRight ( ) hero . m…" at bounding box center [474, 154] width 265 height 273
click at [504, 166] on div "# Use arguments with move statements to move fart hero . moveRight ( ) hero . m…" at bounding box center [474, 154] width 265 height 273
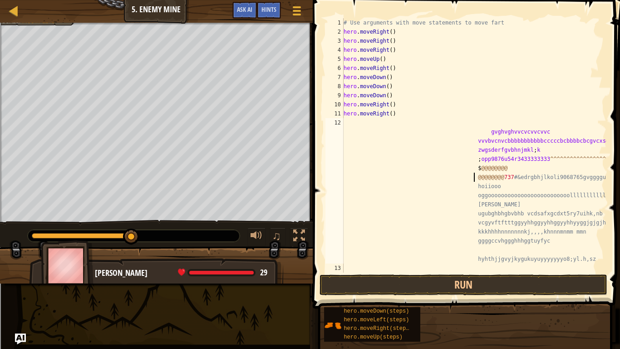
click at [503, 143] on div "# Use arguments with move statements to move fart hero . moveRight ( ) hero . m…" at bounding box center [474, 154] width 265 height 273
click at [476, 213] on div "# Use arguments with move statements to move fart hero . moveRight ( ) hero . m…" at bounding box center [474, 154] width 265 height 273
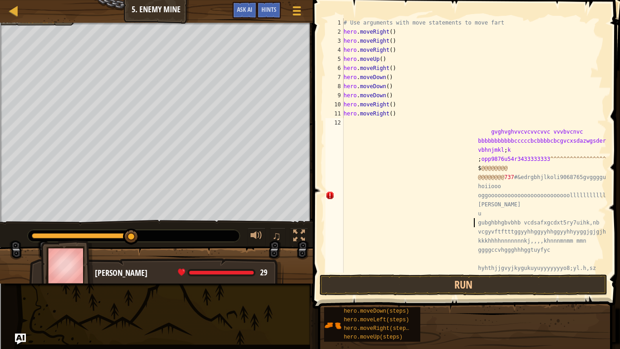
type textarea "gvghvghvvcvcvvcvvc vvvbvcnvc bbbbbbbbbbbcccccbcbbbbcbcgvcxsdazwgsderfgvbhnjmkl;…"
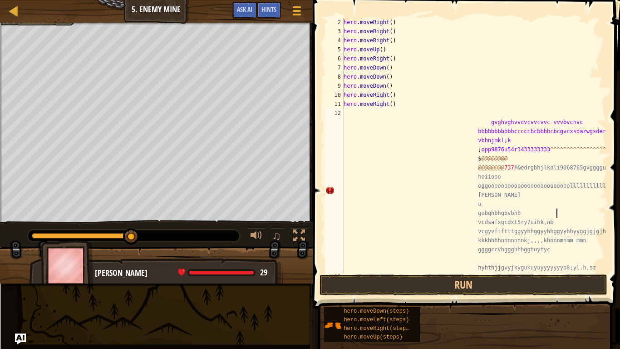
scroll to position [18, 0]
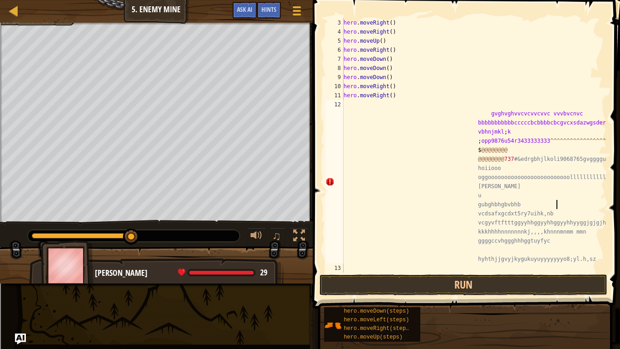
click at [391, 227] on div "hero . moveRight ( ) hero . moveRight ( ) hero . moveUp ( ) hero . moveRight ( …" at bounding box center [474, 154] width 265 height 273
click at [498, 201] on div "hero . moveRight ( ) hero . moveRight ( ) hero . moveUp ( ) hero . moveRight ( …" at bounding box center [474, 154] width 265 height 273
click at [498, 195] on div "hero . moveRight ( ) hero . moveRight ( ) hero . moveUp ( ) hero . moveRight ( …" at bounding box center [474, 154] width 265 height 273
type textarea "gvghvghvvcvcvvcvvc vvvbvcnvc bbbbbbbbbbbcccccbcbbbbcbcgvcxsdazwgsderfgvbhnjmkl;…"
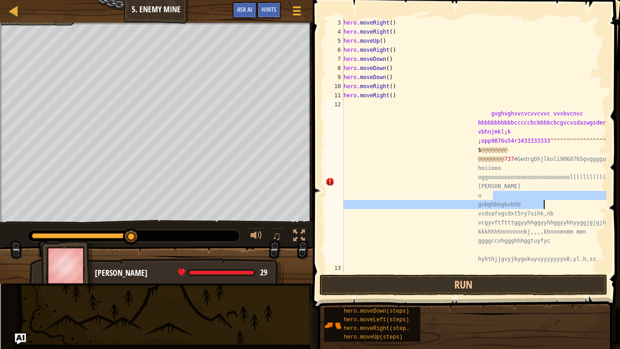
click at [544, 206] on div "hero . moveRight ( ) hero . moveRight ( ) hero . moveUp ( ) hero . moveRight ( …" at bounding box center [474, 154] width 265 height 273
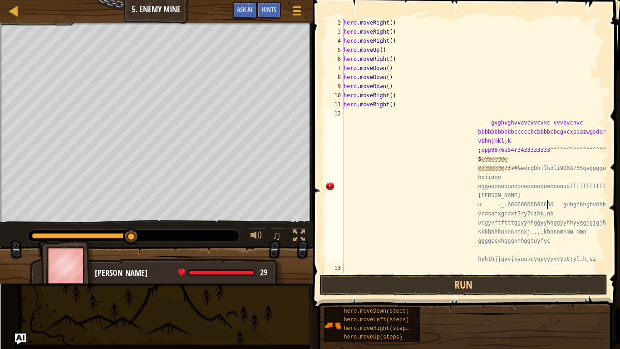
scroll to position [4, 177]
click at [434, 139] on div "hero . moveRight ( ) hero . moveRight ( ) hero . moveRight ( ) hero . moveUp ( …" at bounding box center [474, 154] width 265 height 273
click at [484, 118] on div "hero . moveRight ( ) hero . moveRight ( ) hero . moveRight ( ) hero . moveUp ( …" at bounding box center [474, 154] width 265 height 273
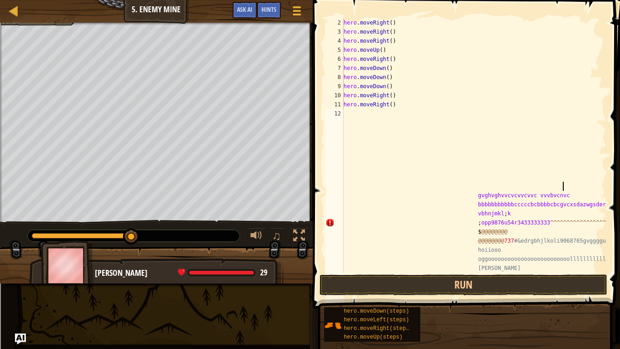
type textarea "g"
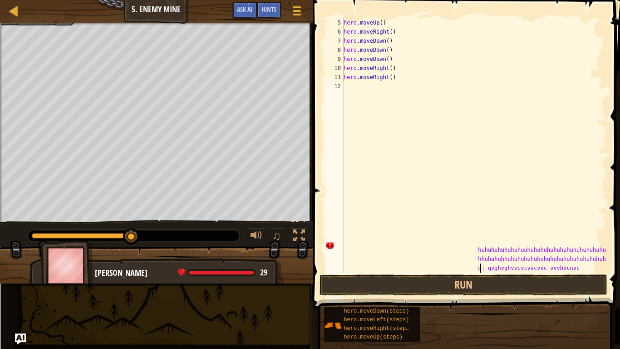
scroll to position [36, 0]
type textarea "huhuhuhuhuhuhuuhuhuhuhuhuhuhuhuhuhuhuhuhuhhuhuhuhhuhuhuhuhuhuhuhuhuhuhuhuhuhuhu…"
click at [512, 267] on div "hero . moveUp ( ) hero . moveRight ( ) hero . moveDown ( ) hero . moveDown ( ) …" at bounding box center [474, 304] width 265 height 572
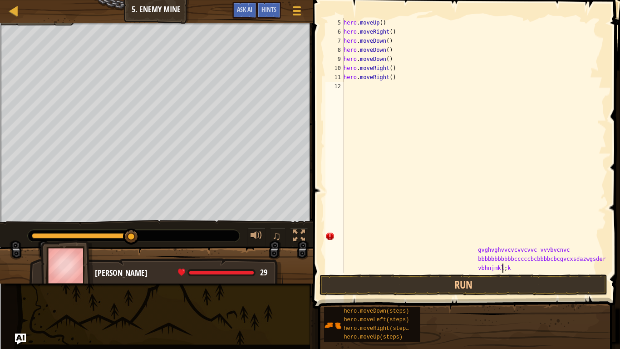
click at [512, 267] on div "hero . moveUp ( ) hero . moveRight ( ) hero . moveDown ( ) hero . moveDown ( ) …" at bounding box center [474, 304] width 265 height 572
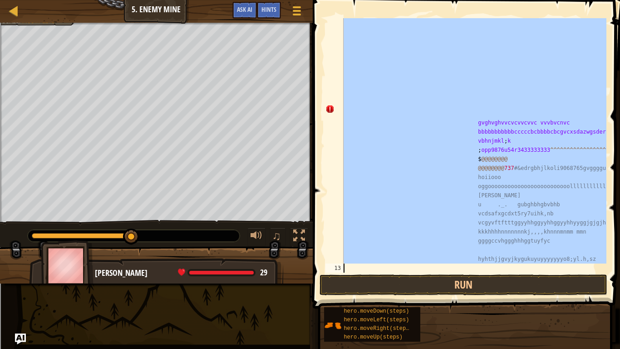
scroll to position [164, 0]
click at [512, 267] on div "gvghvghvvcvcvvcvvc" at bounding box center [474, 145] width 265 height 254
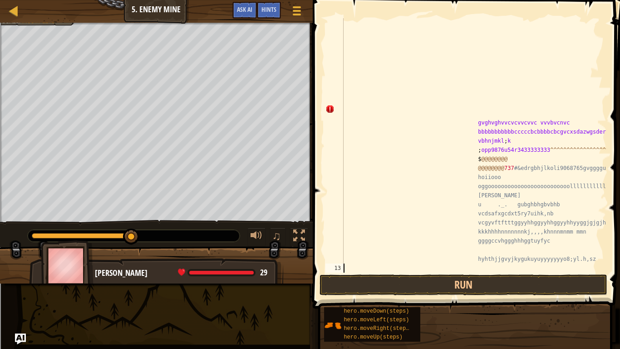
click at [565, 250] on div "gvghvghvvcvcvvcvvc" at bounding box center [474, 241] width 265 height 572
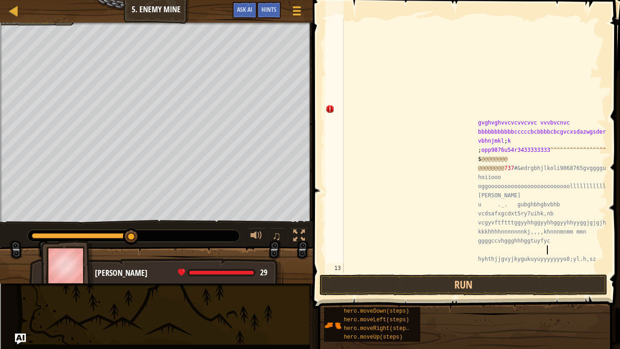
click at [565, 250] on div "gvghvghvvcvcvvcvvc" at bounding box center [474, 241] width 265 height 572
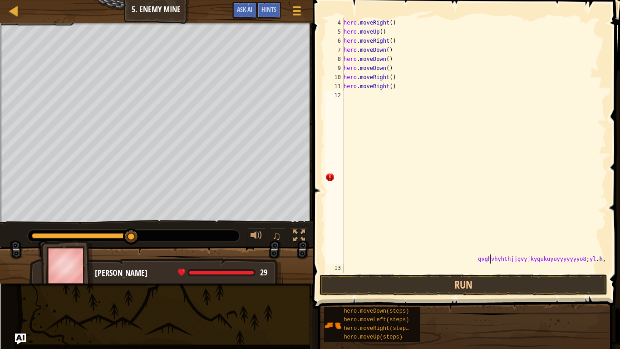
scroll to position [27, 0]
click at [597, 252] on div "hero . moveRight ( ) hero . moveUp ( ) hero . moveRight ( ) hero . moveDown ( )…" at bounding box center [474, 154] width 265 height 273
click at [596, 258] on div "hero . moveRight ( ) hero . moveUp ( ) hero . moveRight ( ) hero . moveDown ( )…" at bounding box center [474, 154] width 265 height 273
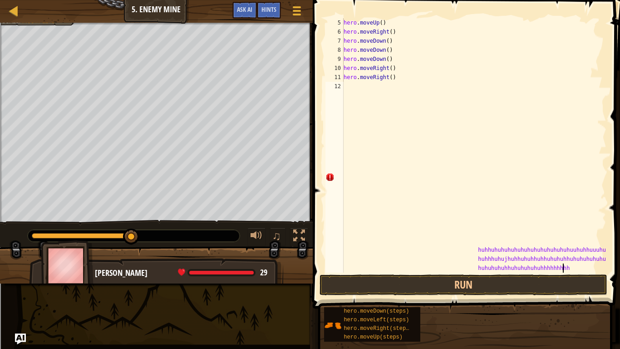
type textarea "huhhuhuhuhuhuhuhuhuhuhuhuhuhuuhuhhuuuhuhuhuhhhuhujhuhhuhuhhuhhuhuhuhhuhuhuhuhuh…"
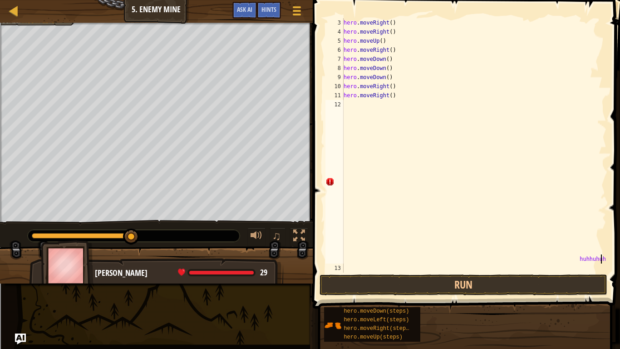
scroll to position [18, 0]
type textarea "huhihihih"
type textarea "9"
click at [596, 263] on div "hero . moveRight ( ) hero . moveRight ( ) hero . moveUp ( ) hero . moveRight ( …" at bounding box center [474, 154] width 265 height 273
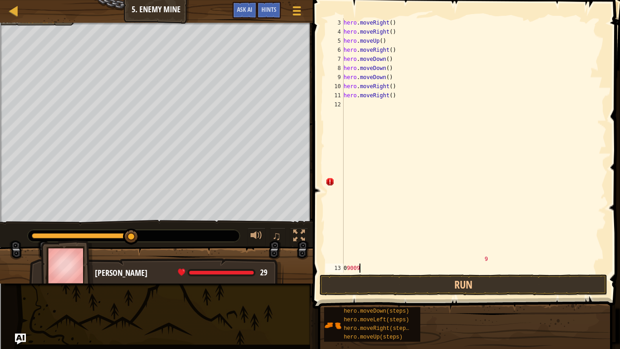
scroll to position [4, 1]
type textarea "0"
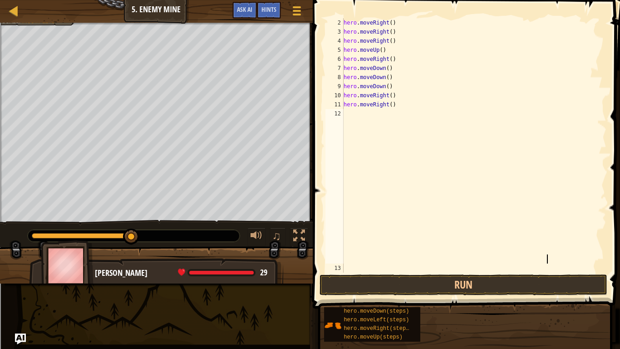
type textarea "t"
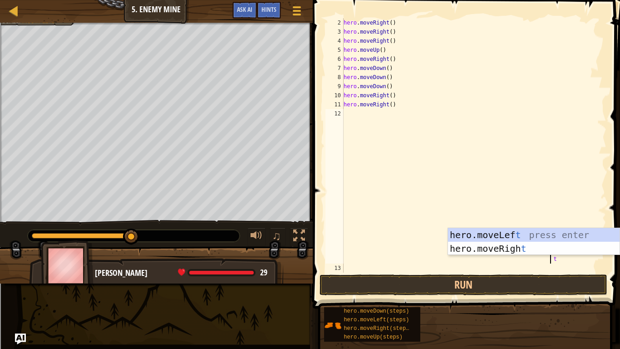
click at [598, 263] on div at bounding box center [602, 140] width 9 height 263
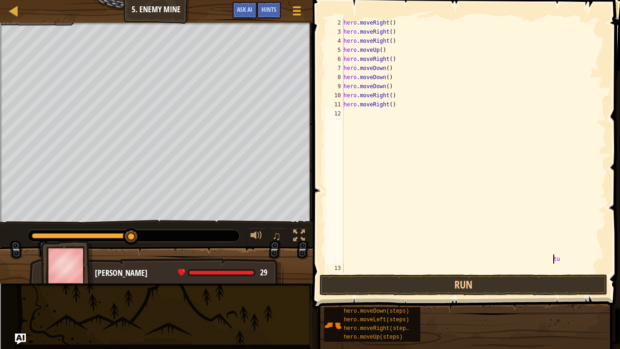
scroll to position [4, 0]
type textarea "t"
click at [601, 263] on div at bounding box center [602, 145] width 9 height 254
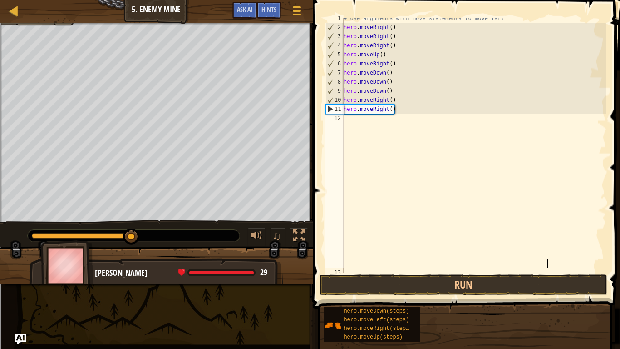
click at [391, 107] on div "# Use arguments with move statements to move fart hero . moveRight ( ) hero . m…" at bounding box center [474, 150] width 265 height 273
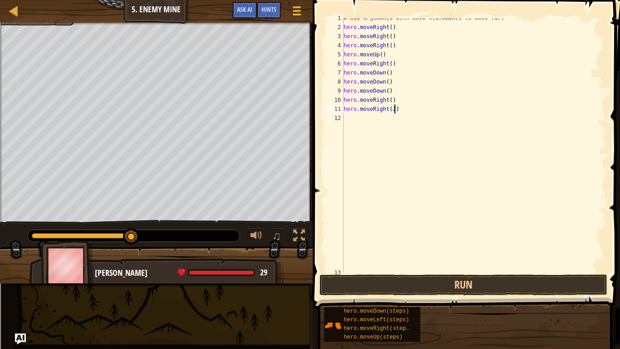
click at [389, 90] on div "# Use arguments with move statements to move fart hero . moveRight ( ) hero . m…" at bounding box center [474, 150] width 265 height 273
click at [388, 80] on div "# Use arguments with move statements to move fart hero . moveRight ( ) hero . m…" at bounding box center [474, 150] width 265 height 273
click at [387, 73] on div "# Use arguments with move statements to move fart hero . moveRight ( ) hero . m…" at bounding box center [474, 150] width 265 height 273
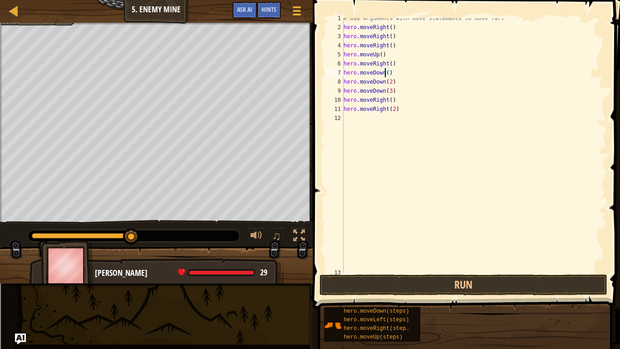
click at [390, 76] on div "# Use arguments with move statements to move fart hero . moveRight ( ) hero . m…" at bounding box center [474, 150] width 265 height 273
click at [387, 73] on div "# Use arguments with move statements to move fart hero . moveRight ( ) hero . m…" at bounding box center [474, 150] width 265 height 273
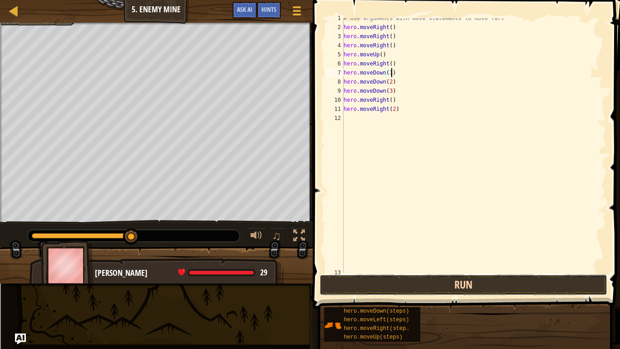
click at [502, 272] on button "Run" at bounding box center [464, 284] width 288 height 21
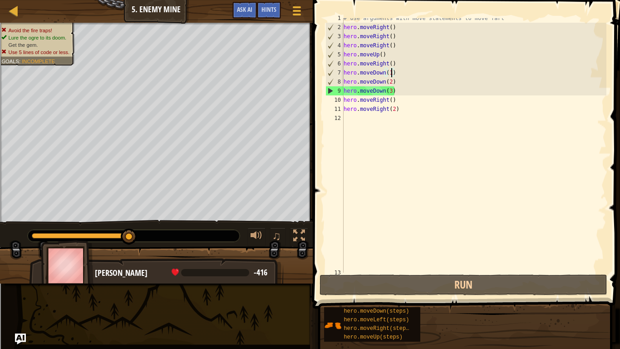
click at [45, 239] on div at bounding box center [134, 236] width 212 height 12
click at [44, 236] on div at bounding box center [81, 235] width 98 height 5
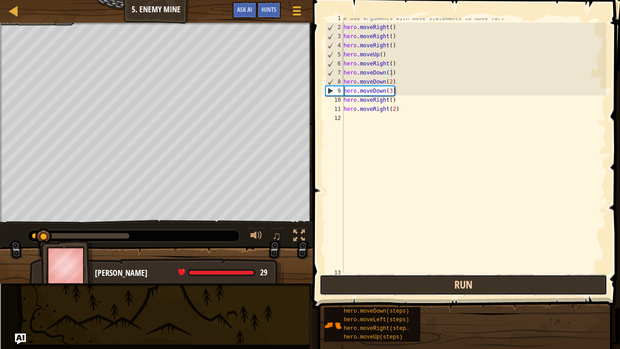
click at [362, 272] on button "Run" at bounding box center [464, 284] width 288 height 21
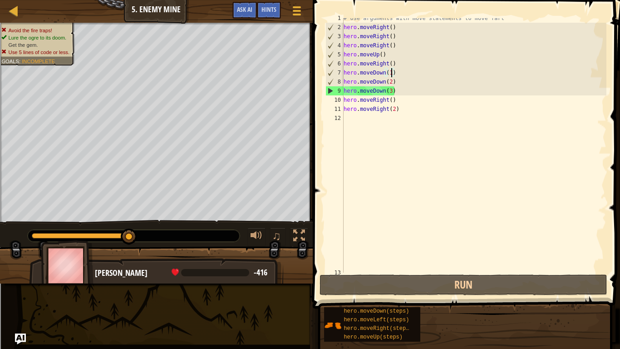
click at [101, 238] on div at bounding box center [81, 235] width 98 height 5
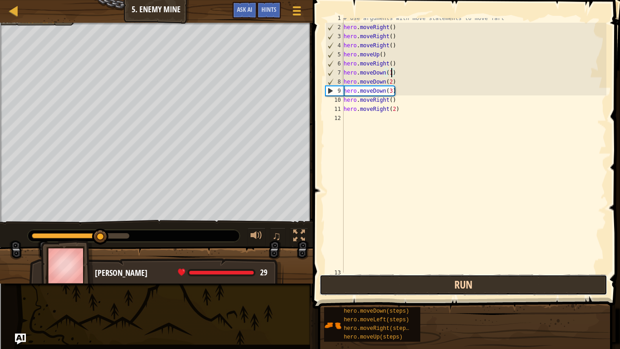
click at [382, 272] on button "Run" at bounding box center [464, 284] width 288 height 21
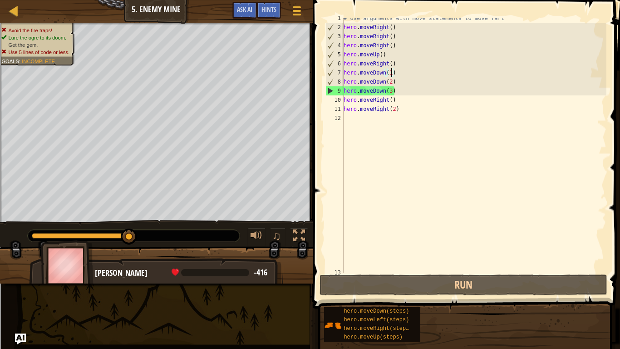
click at [410, 93] on div "# Use arguments with move statements to move fart hero . moveRight ( ) hero . m…" at bounding box center [474, 150] width 265 height 273
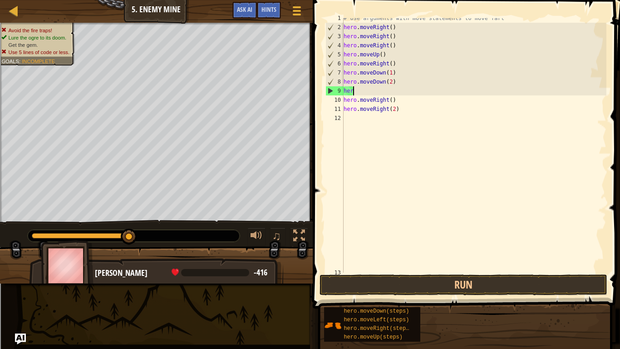
scroll to position [4, 0]
type textarea "h"
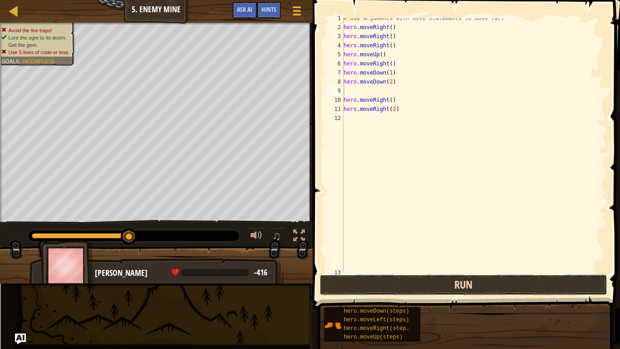
click at [362, 272] on button "Run" at bounding box center [464, 284] width 288 height 21
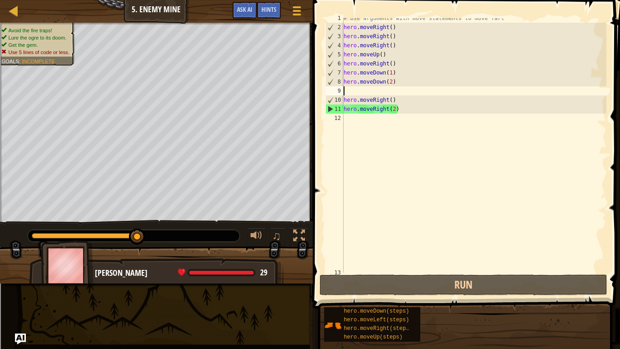
click at [377, 150] on div "# Use arguments with move statements to move fart hero . moveRight ( ) hero . m…" at bounding box center [474, 150] width 265 height 273
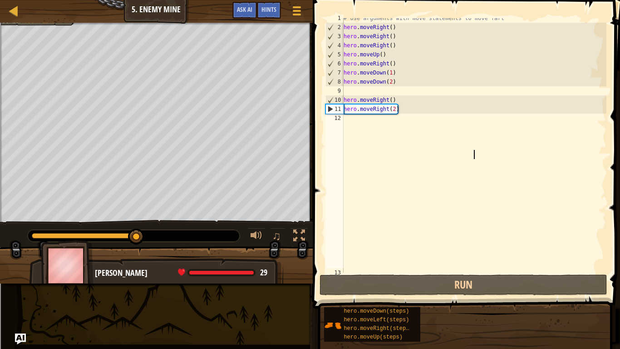
click at [86, 235] on div at bounding box center [84, 235] width 105 height 5
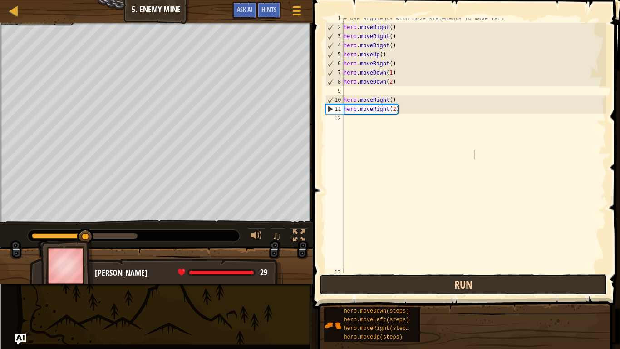
click at [372, 272] on button "Run" at bounding box center [464, 284] width 288 height 21
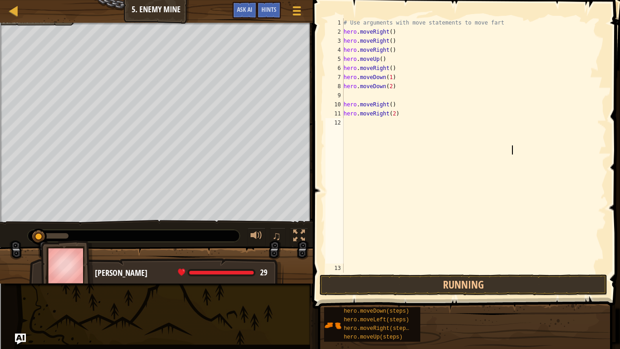
click at [404, 116] on div "# Use arguments with move statements to move fart hero . moveRight ( ) hero . m…" at bounding box center [474, 154] width 265 height 273
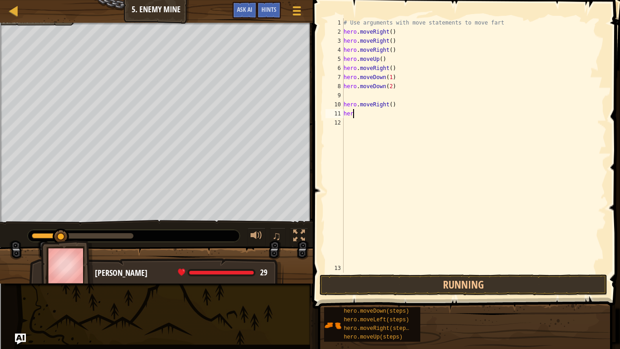
type textarea "h"
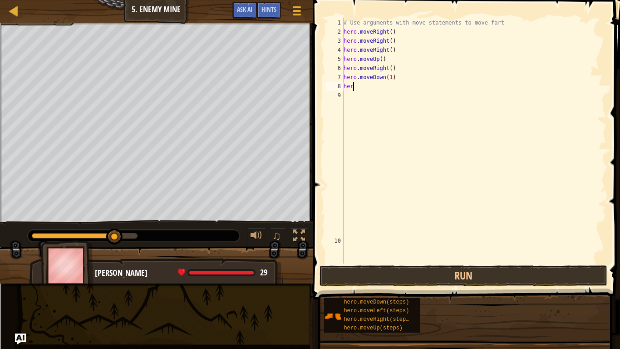
type textarea "h"
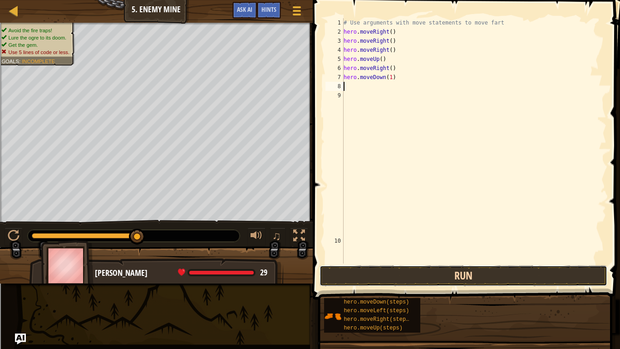
click at [380, 270] on button "Run" at bounding box center [464, 275] width 288 height 21
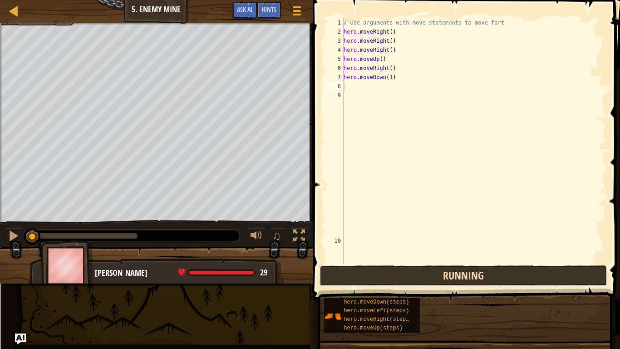
click at [381, 269] on button "Running" at bounding box center [464, 275] width 288 height 21
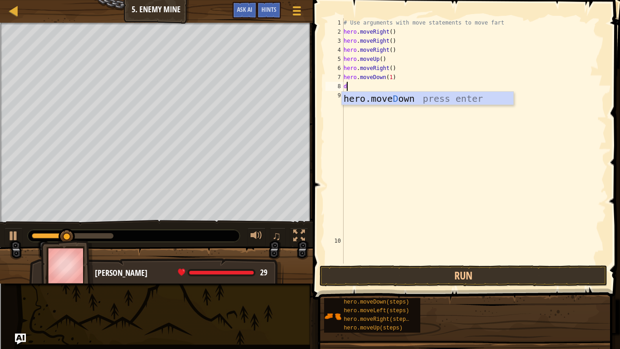
click at [399, 84] on div "# Use arguments with move statements to move fart hero . moveRight ( ) hero . m…" at bounding box center [474, 149] width 265 height 263
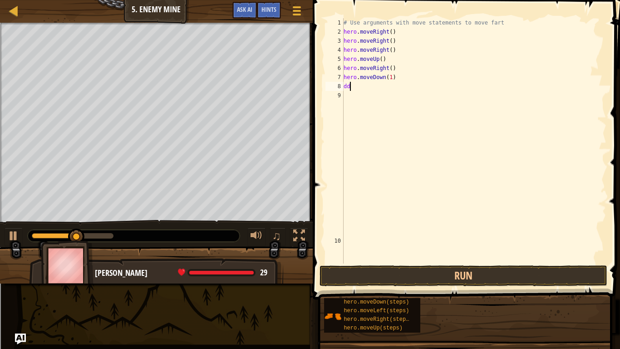
scroll to position [4, 0]
type textarea "d"
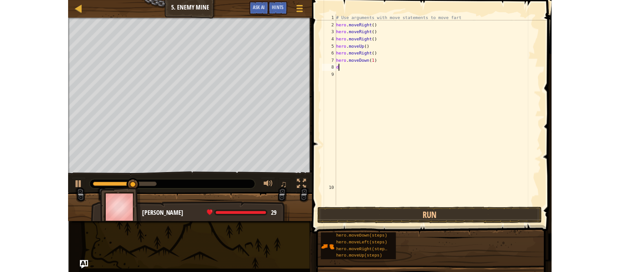
scroll to position [4, 0]
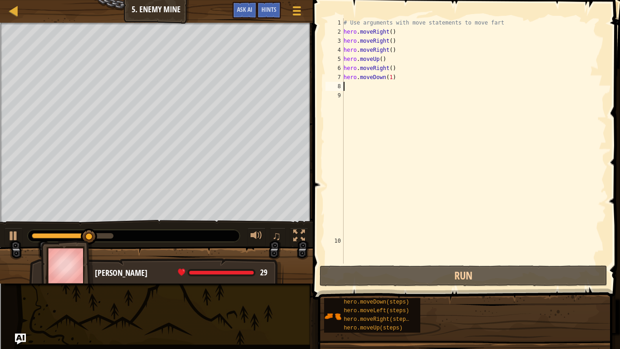
type textarea "d"
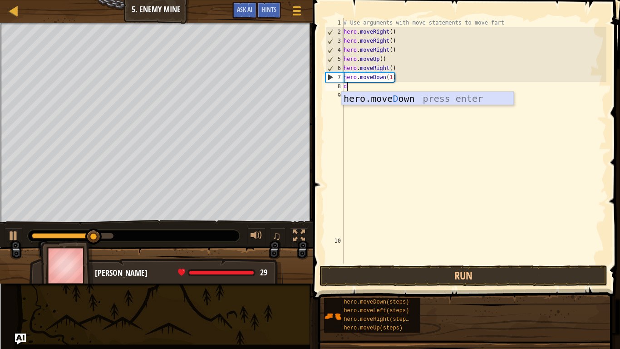
click at [403, 102] on div "hero.[PERSON_NAME] own press enter" at bounding box center [428, 112] width 172 height 41
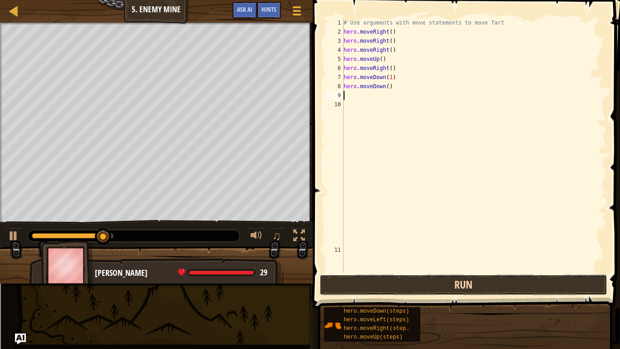
click at [403, 272] on button "Run" at bounding box center [464, 284] width 288 height 21
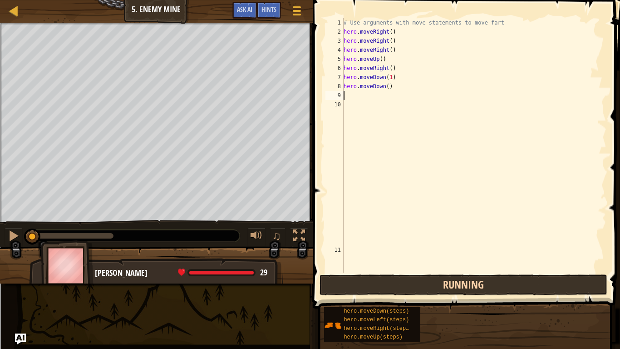
type textarea "d"
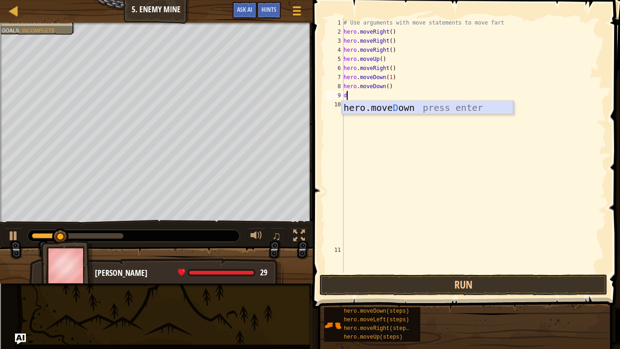
drag, startPoint x: 473, startPoint y: 104, endPoint x: 460, endPoint y: 112, distance: 15.5
click at [460, 112] on div "hero.[PERSON_NAME] own press enter" at bounding box center [428, 121] width 172 height 41
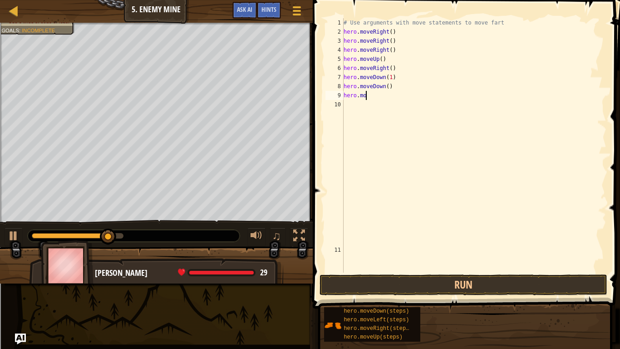
type textarea "h"
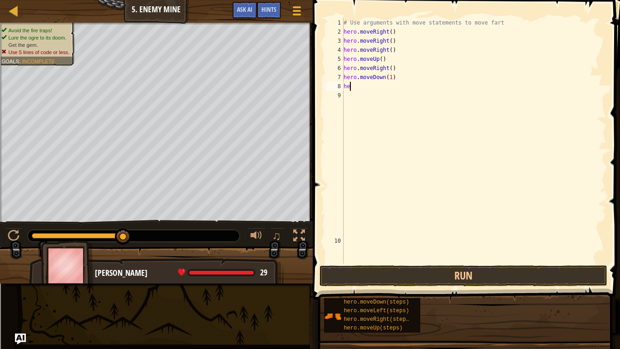
type textarea "h"
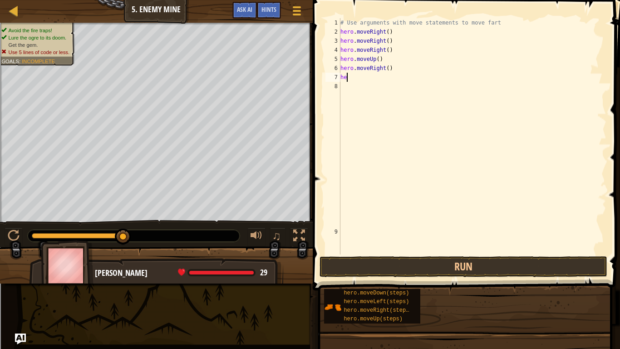
type textarea "h"
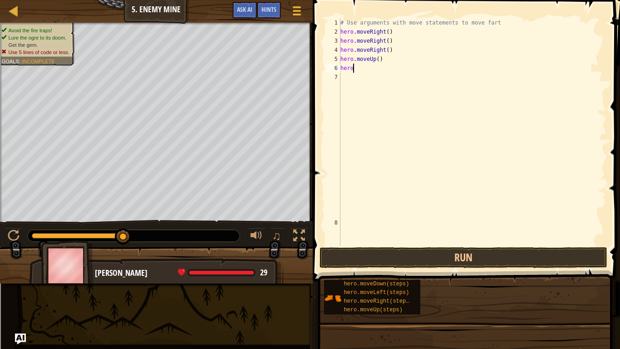
type textarea "h"
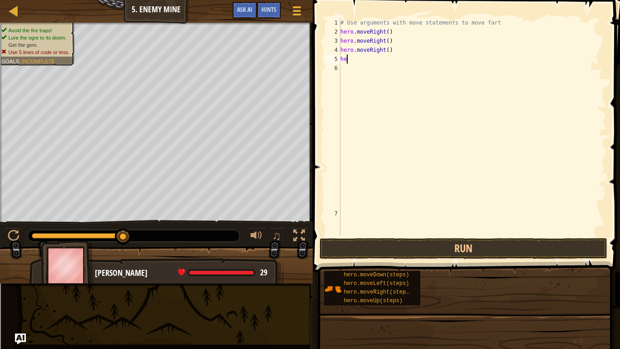
type textarea "h"
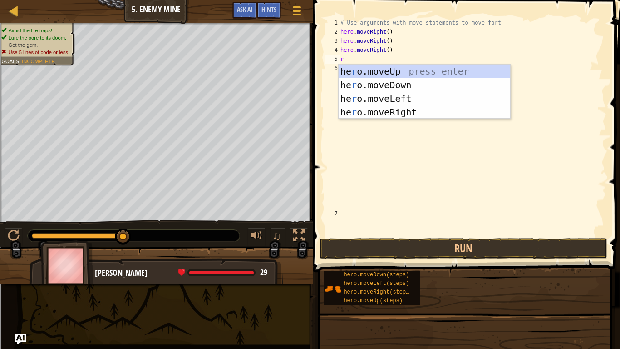
type textarea "r"
click at [397, 114] on div "he r o.moveUp press enter he r o.moveDown press enter he r o.moveLeft press ent…" at bounding box center [425, 105] width 172 height 82
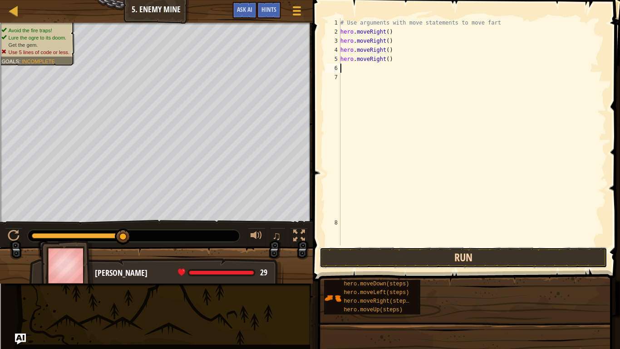
click at [427, 256] on button "Run" at bounding box center [464, 257] width 288 height 21
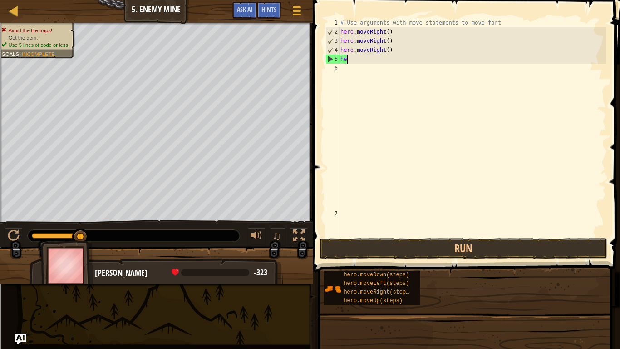
type textarea "h"
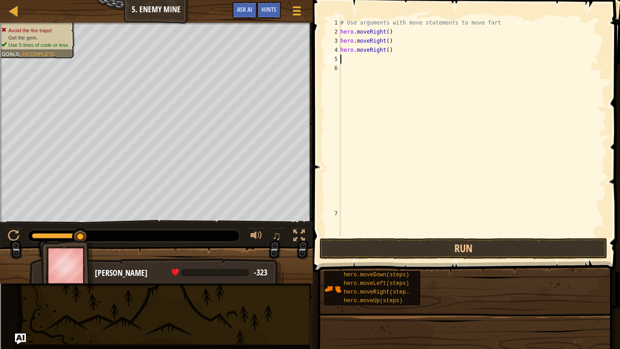
type textarea "u"
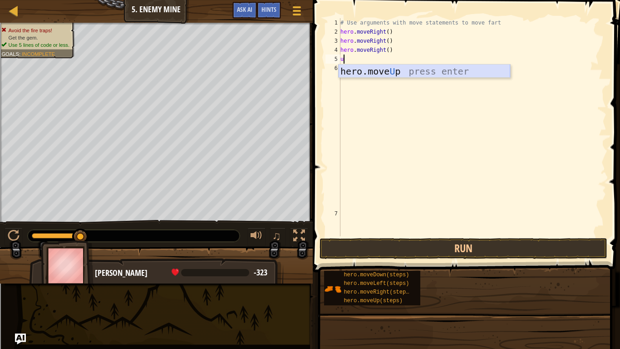
click at [362, 68] on div "hero.move U p press enter" at bounding box center [425, 84] width 172 height 41
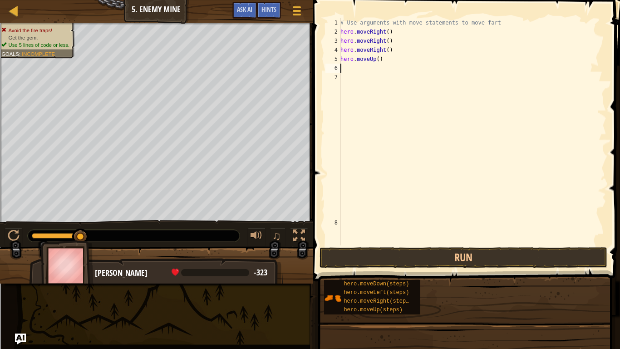
type textarea "u"
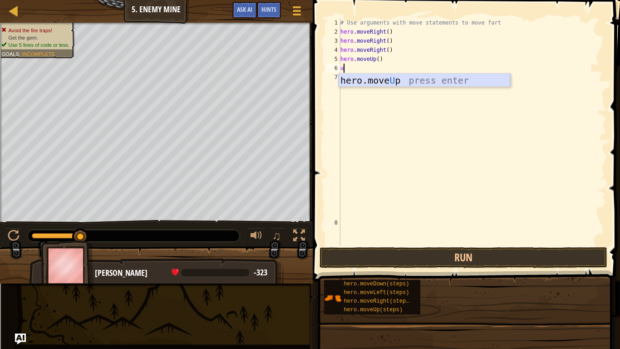
click at [403, 79] on div "hero.move U p press enter" at bounding box center [425, 94] width 172 height 41
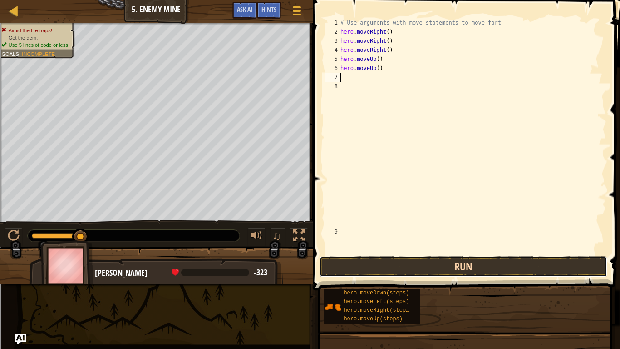
click at [402, 269] on button "Run" at bounding box center [464, 266] width 288 height 21
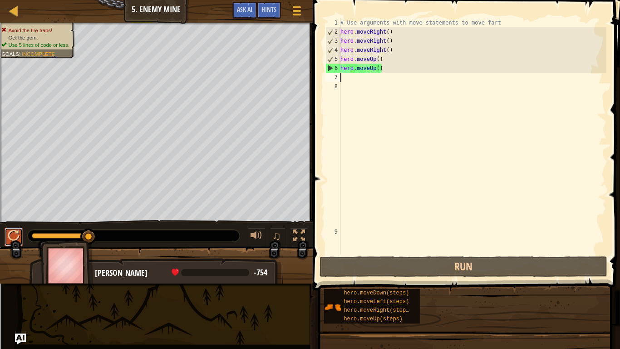
click at [9, 234] on div at bounding box center [14, 236] width 12 height 12
click at [13, 235] on div at bounding box center [14, 236] width 12 height 12
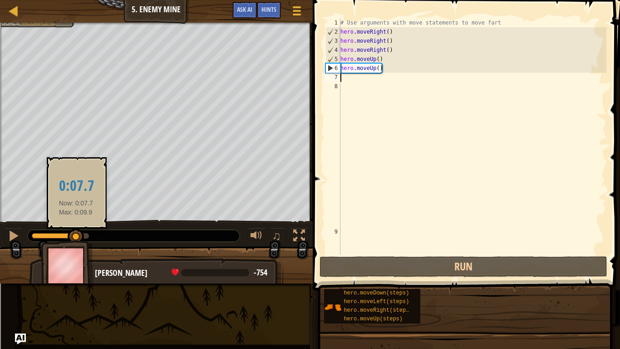
click at [76, 234] on div at bounding box center [54, 235] width 45 height 5
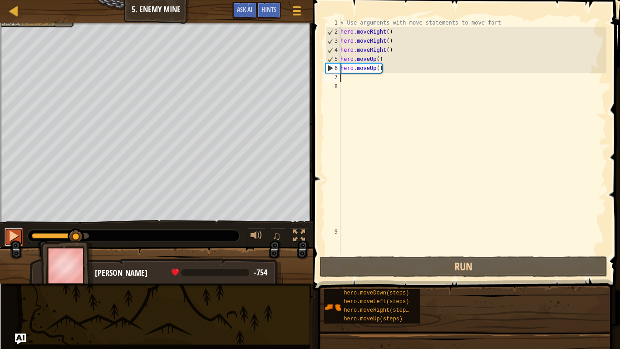
click at [11, 233] on div at bounding box center [14, 236] width 12 height 12
click at [12, 232] on div at bounding box center [14, 236] width 12 height 12
click at [10, 236] on div at bounding box center [14, 236] width 12 height 12
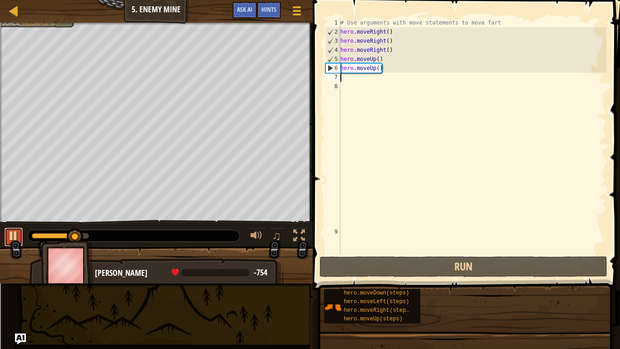
click at [10, 236] on div at bounding box center [14, 236] width 12 height 12
click at [13, 233] on div at bounding box center [14, 236] width 12 height 12
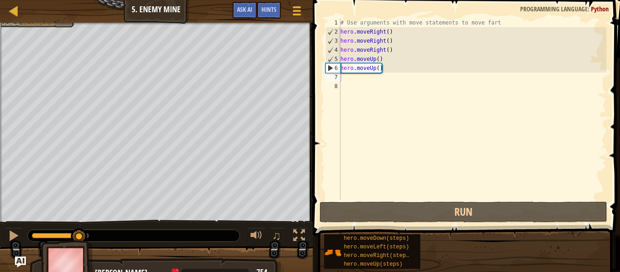
scroll to position [0, 0]
